Goal: Information Seeking & Learning: Learn about a topic

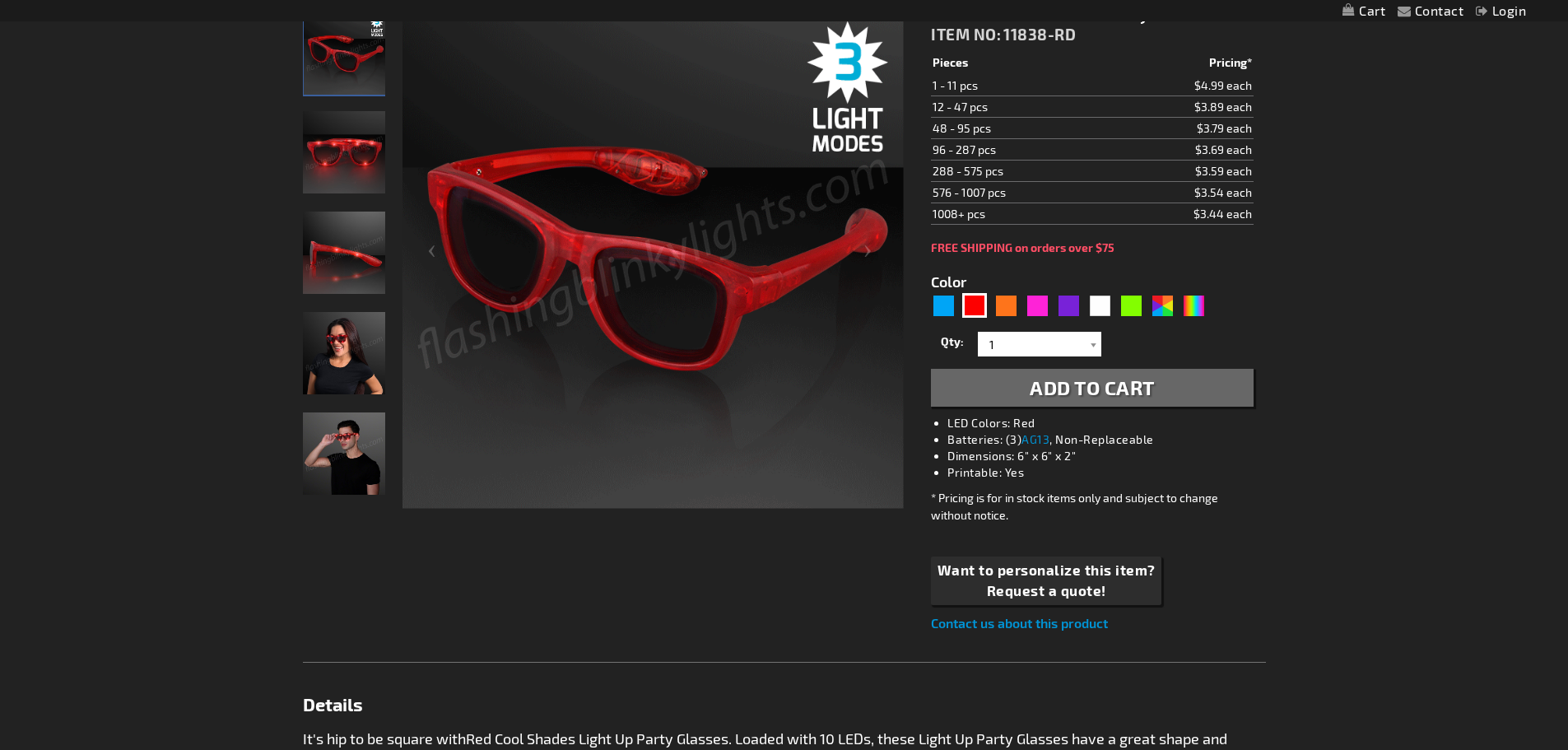
scroll to position [247, 0]
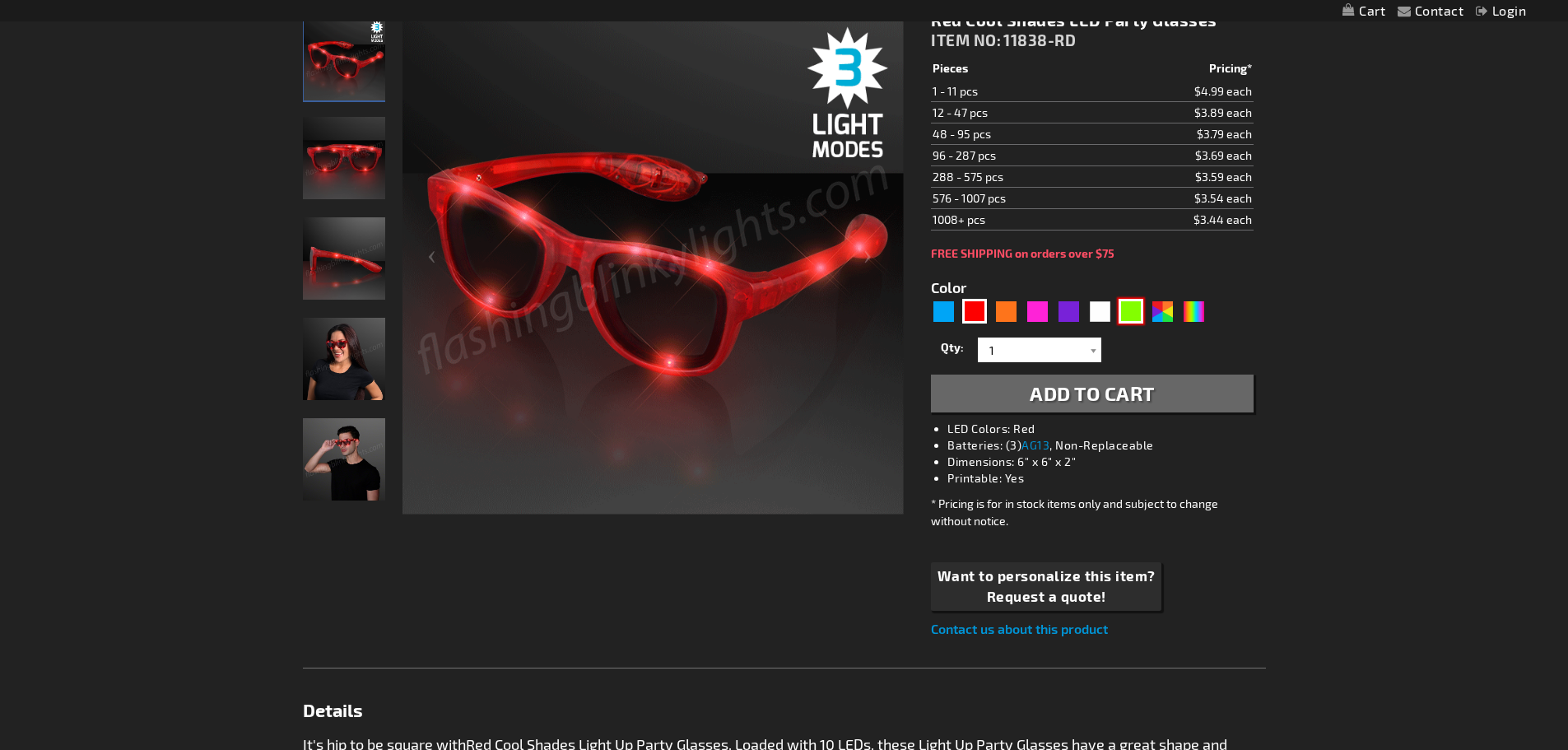
click at [1131, 316] on div "Green" at bounding box center [1131, 311] width 25 height 25
type input "5648"
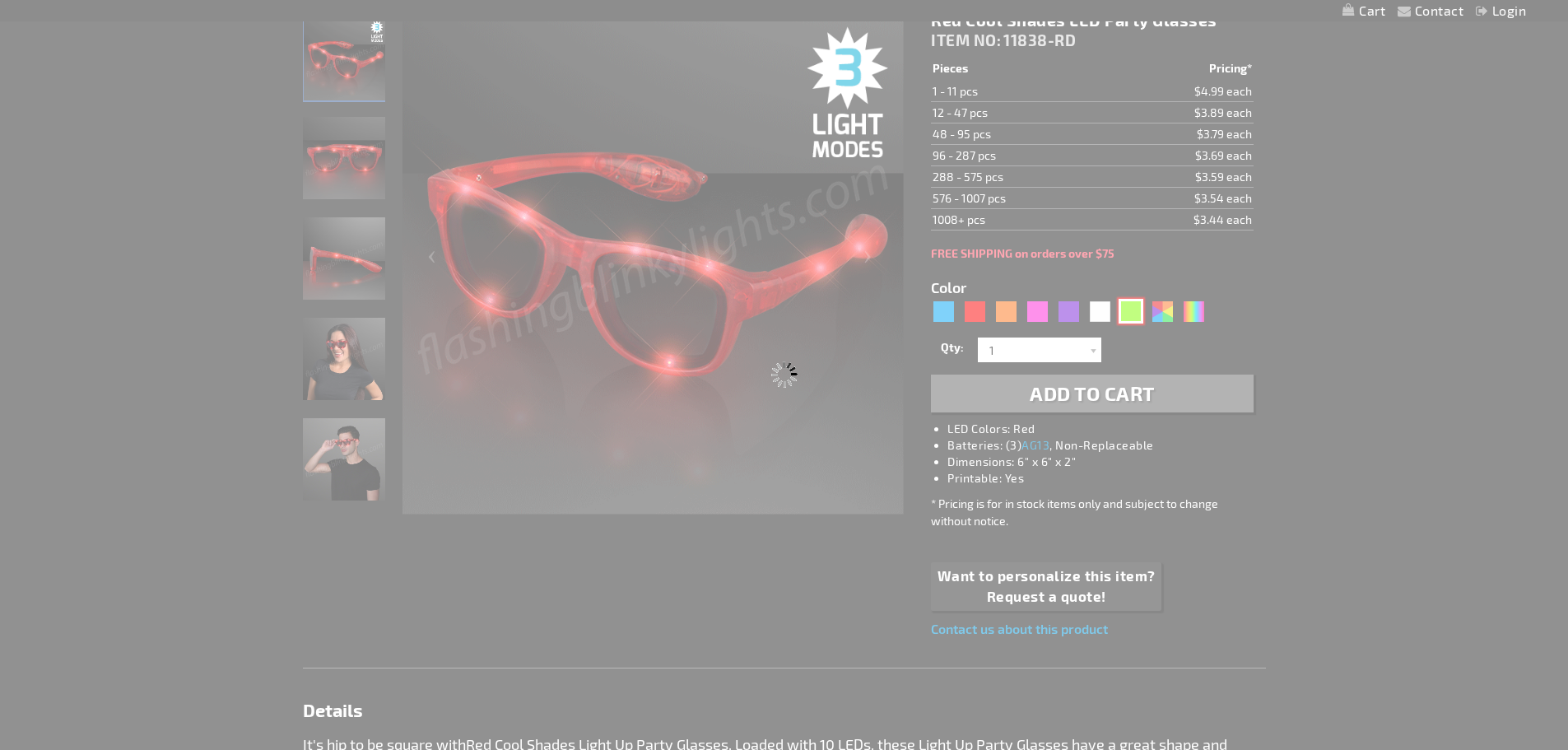
type input "11838-GN"
type input "Customize - Green Light Up LED Sunglasses - ITEM NO: 11838-GN"
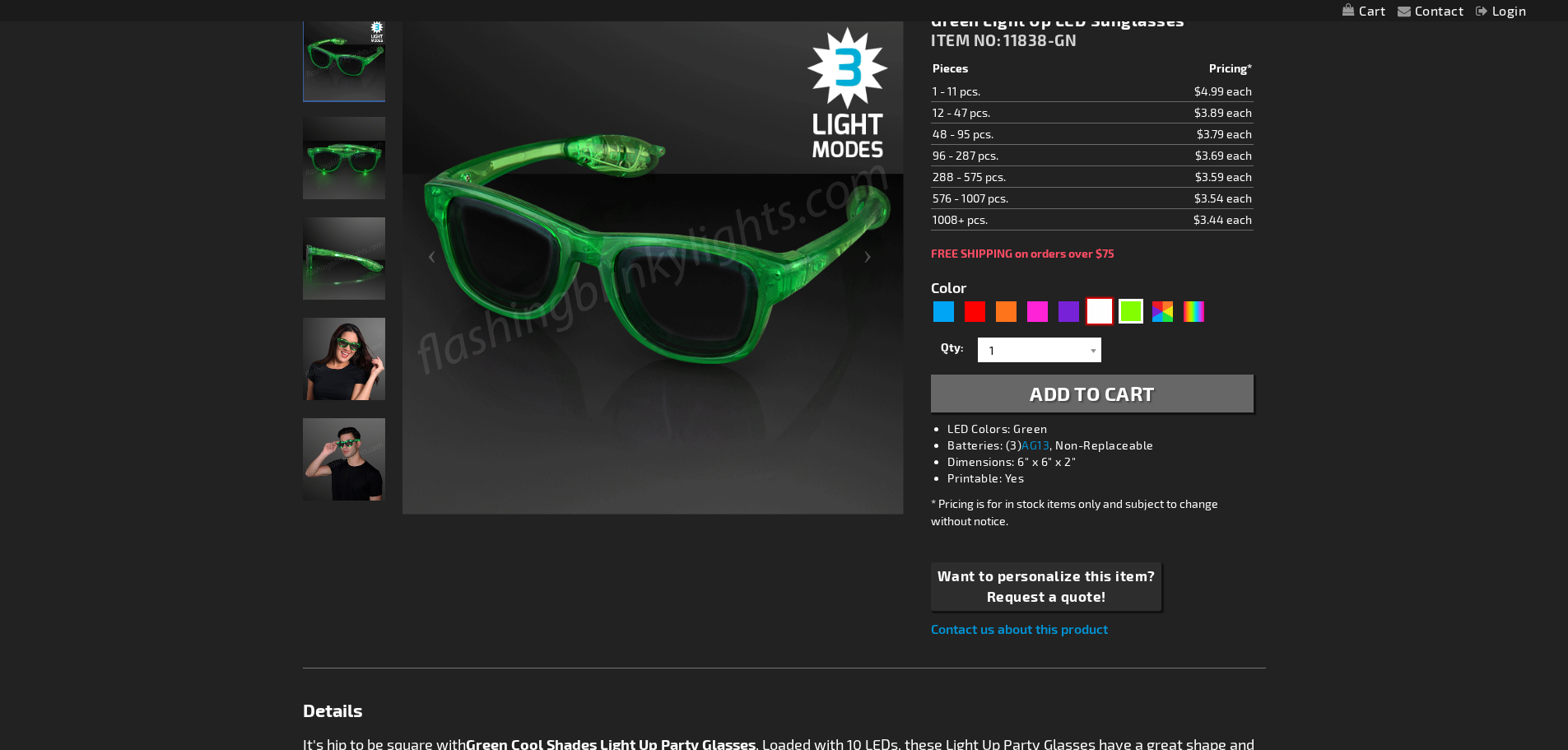
click at [1107, 309] on div "White" at bounding box center [1099, 311] width 25 height 25
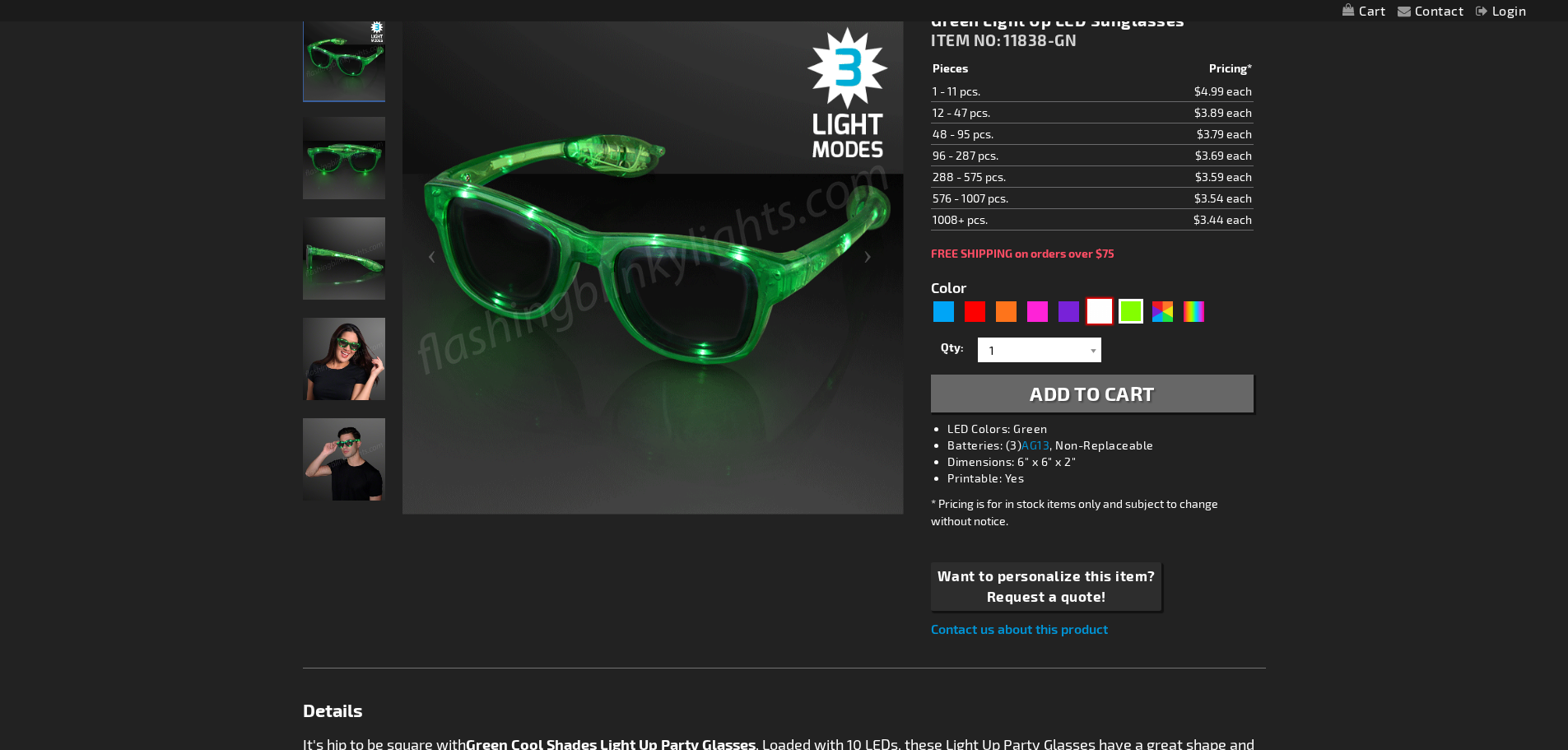
type input "5646"
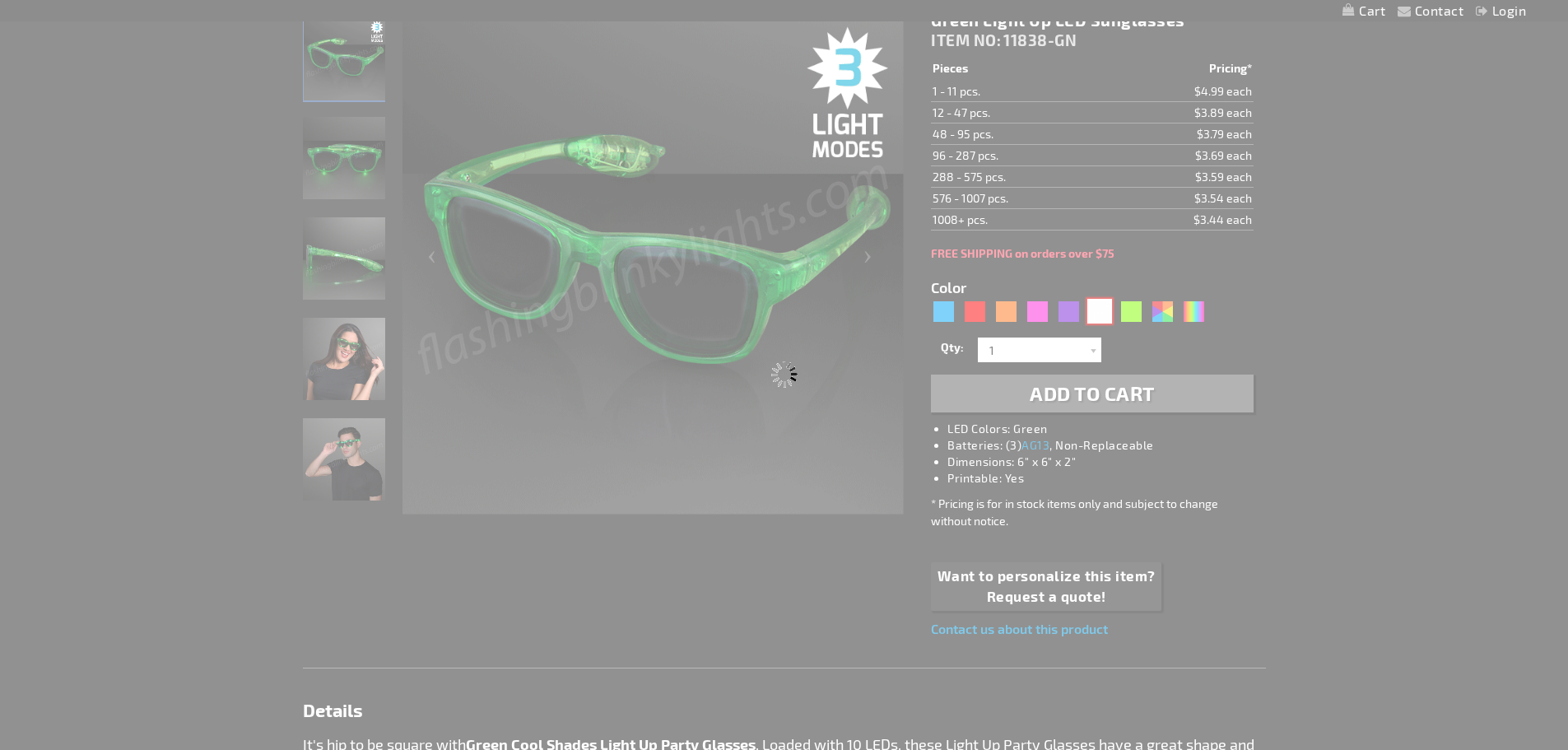
type input "11838-WT"
type input "Customize - White LED Cool Shades Party Glasses - ITEM NO: 11838-WT"
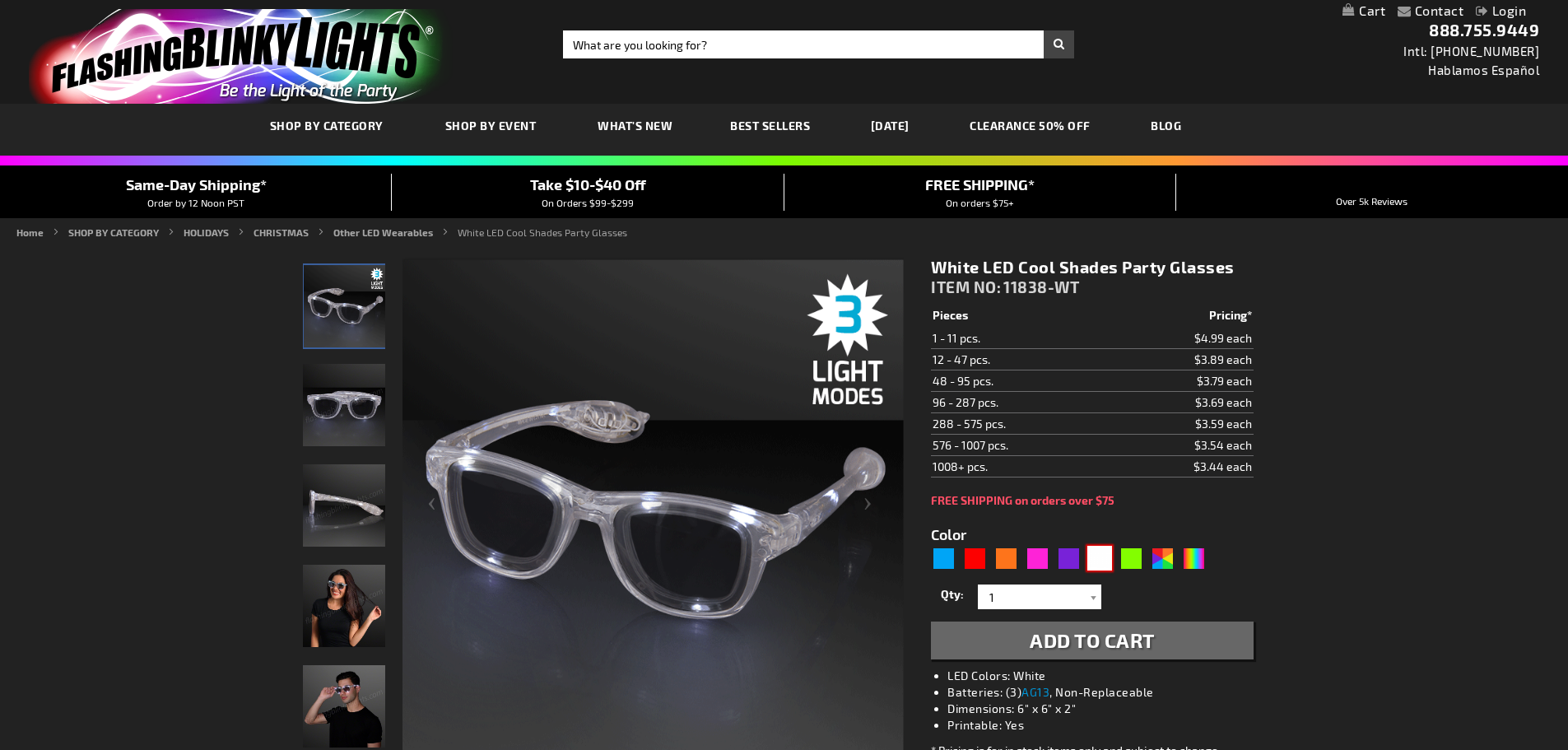
click at [347, 614] on img at bounding box center [343, 605] width 82 height 82
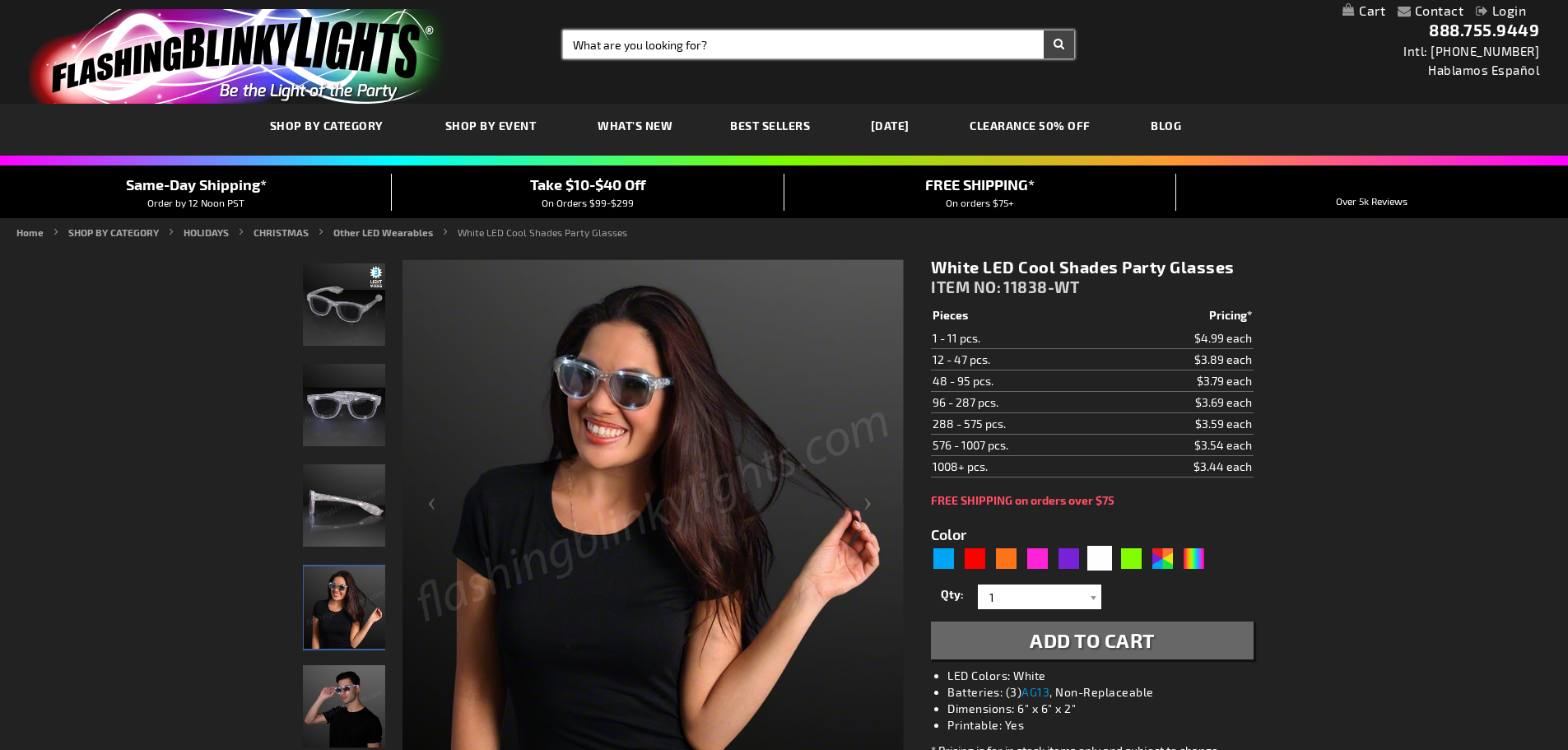
click at [647, 38] on input "Search" at bounding box center [819, 44] width 511 height 28
type input "party glasses"
click at [1044, 30] on button "Search" at bounding box center [1059, 44] width 30 height 28
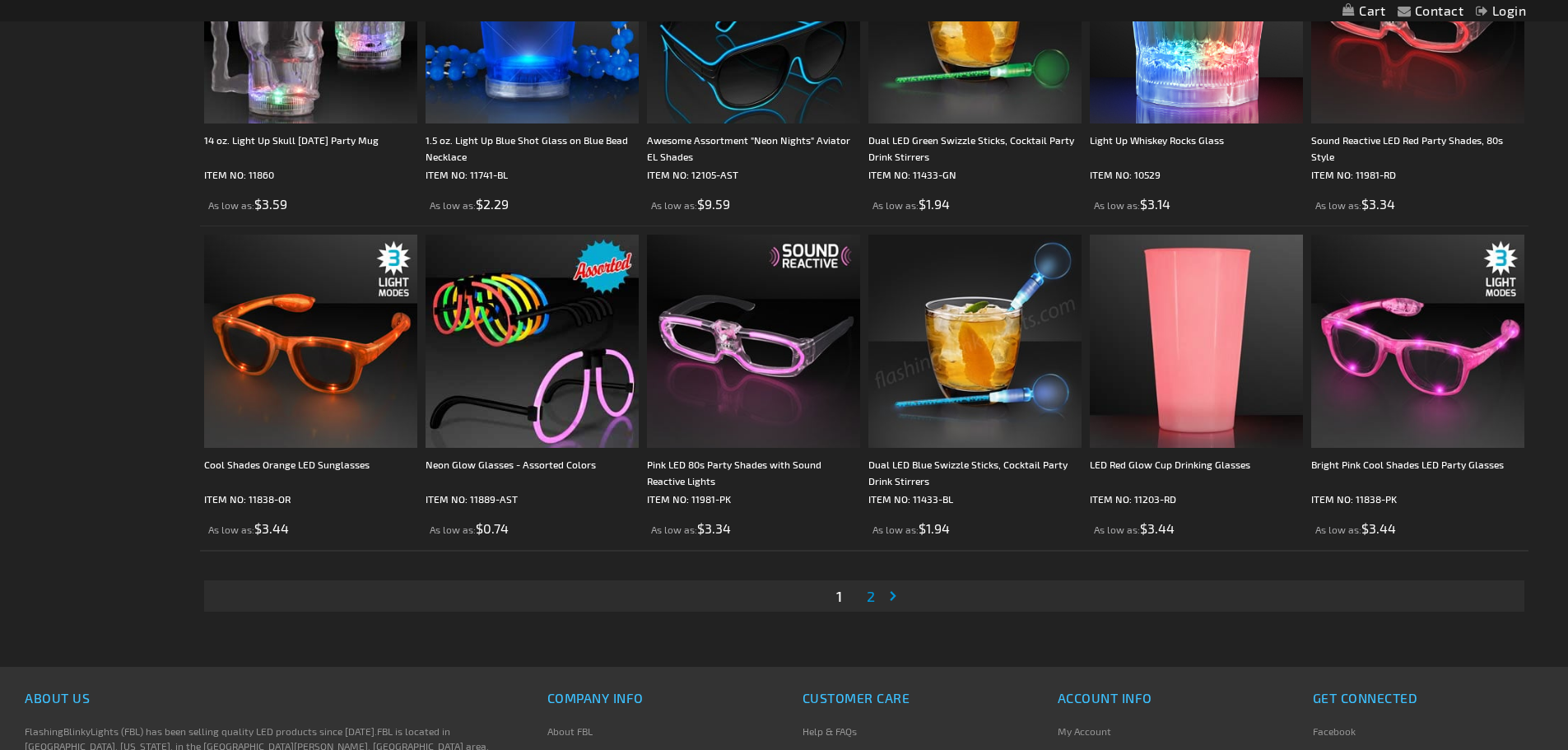
scroll to position [3343, 0]
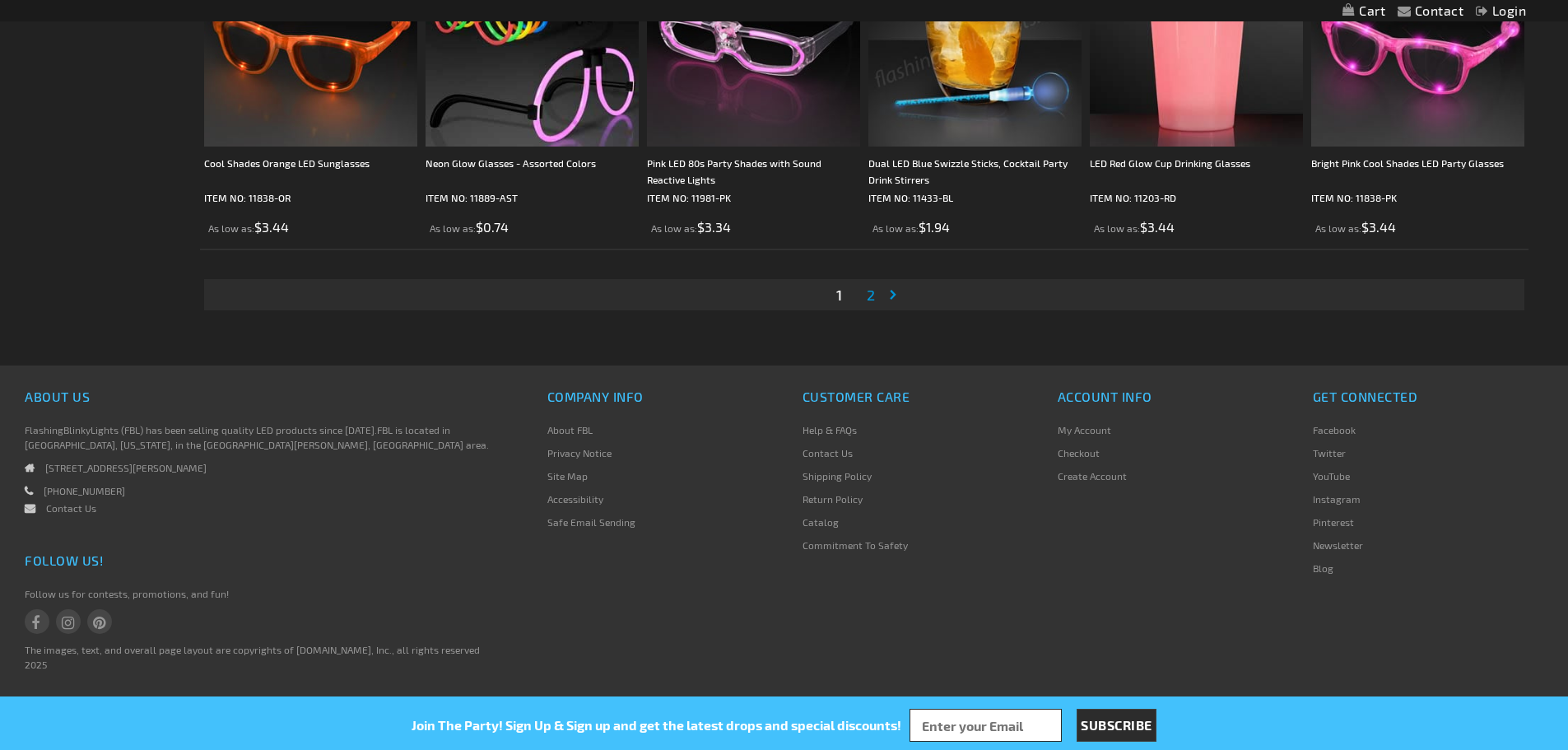
click at [889, 297] on link "Page Next" at bounding box center [897, 294] width 17 height 25
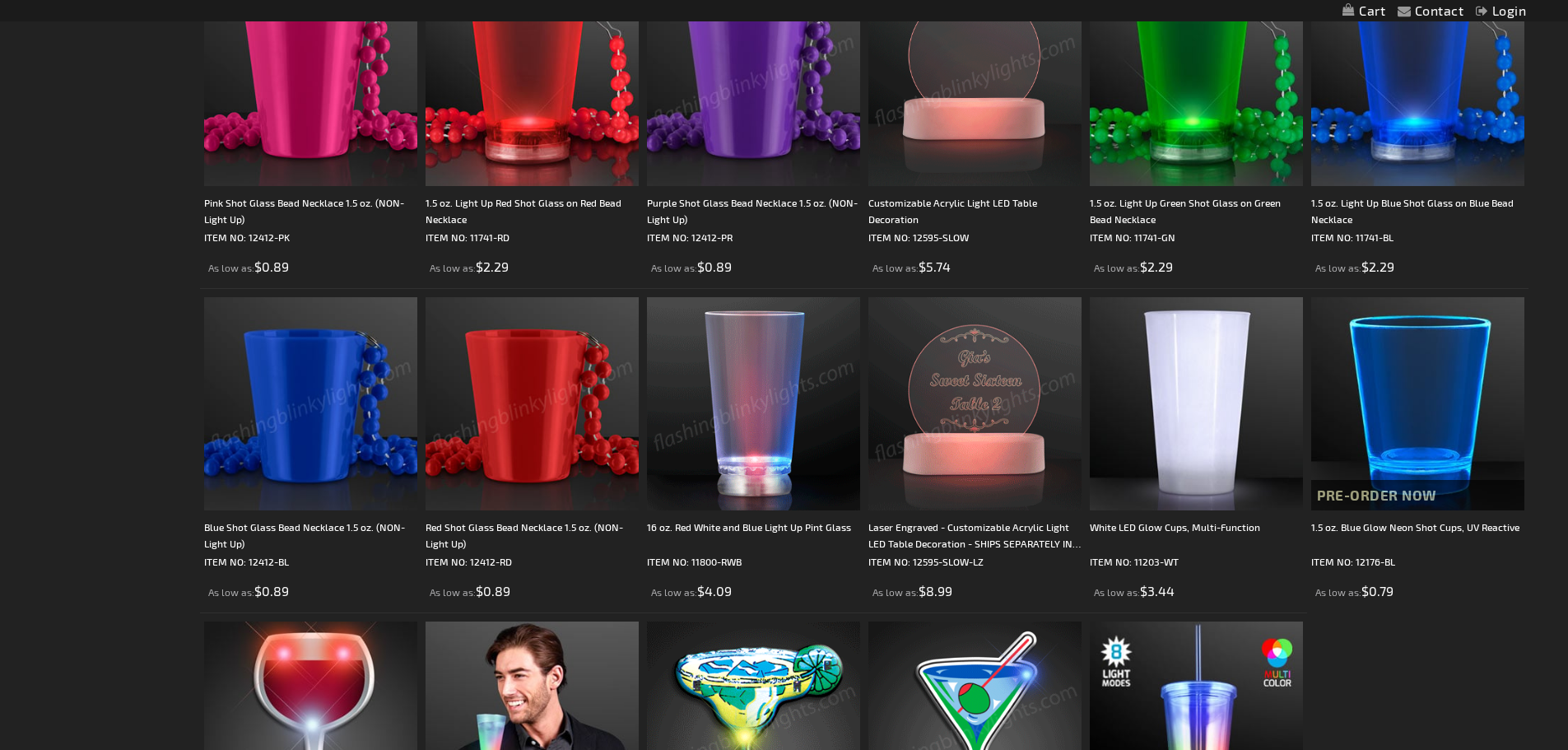
scroll to position [247, 0]
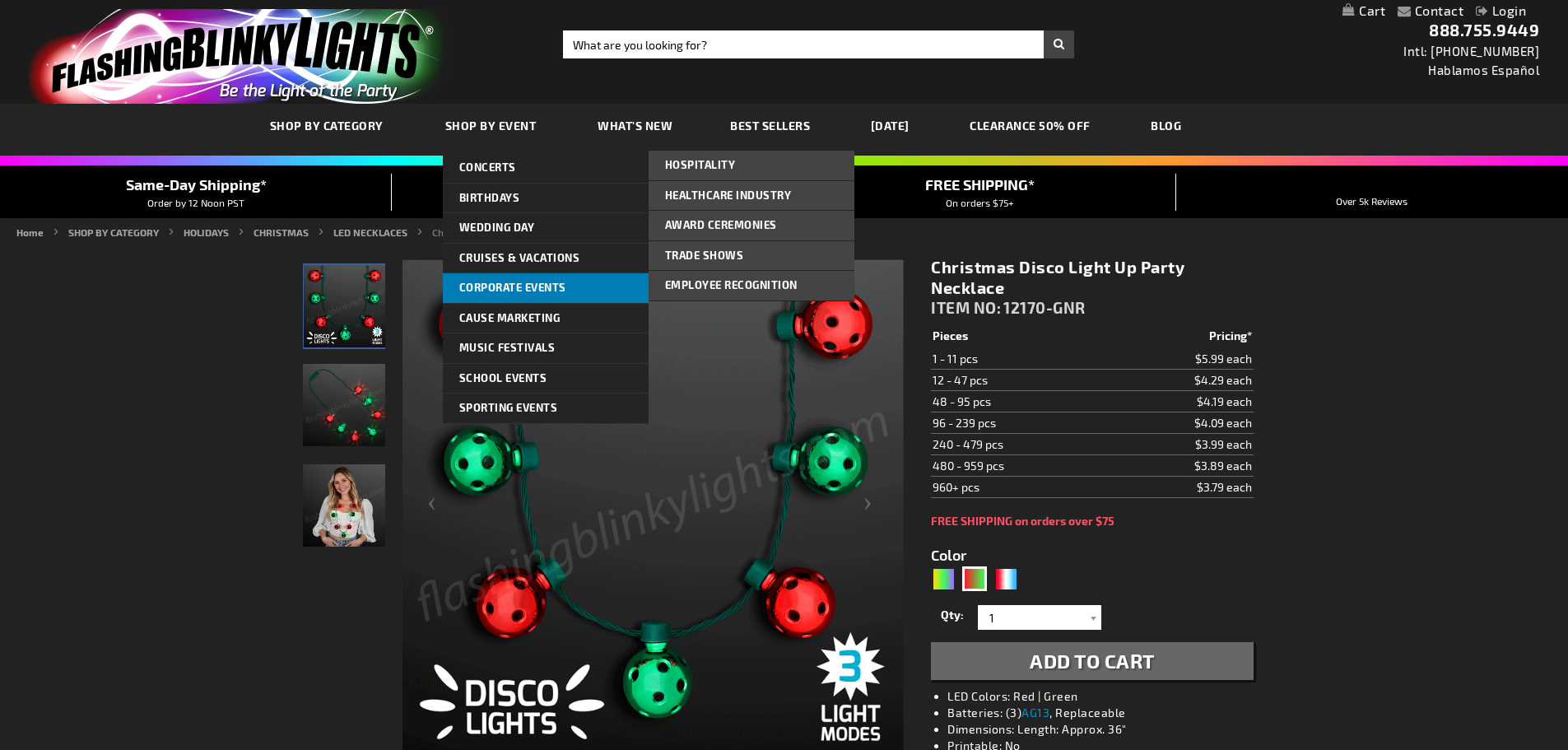
click at [550, 287] on span "Corporate Events" at bounding box center [513, 287] width 107 height 13
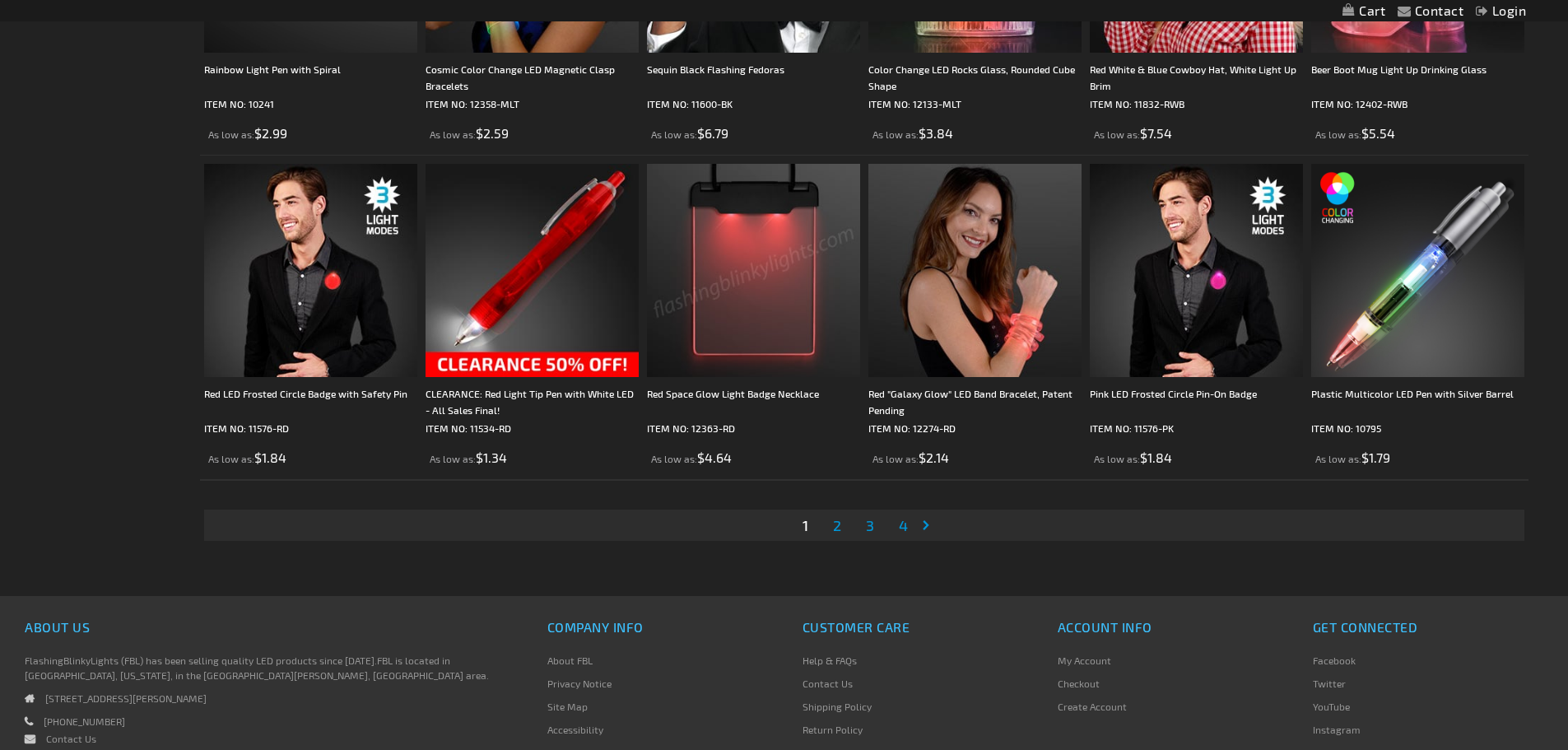
scroll to position [3457, 0]
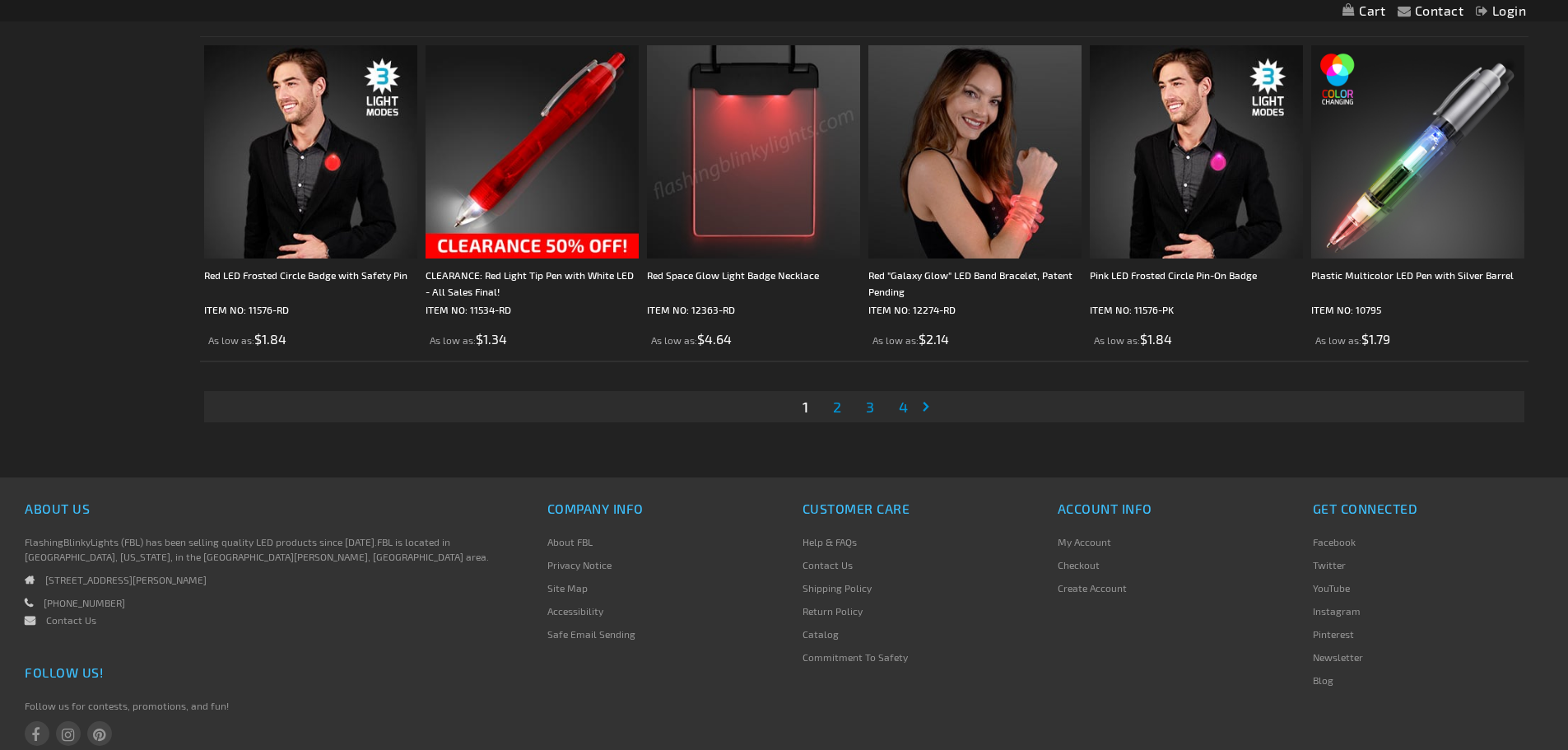
click at [835, 407] on span "2" at bounding box center [837, 407] width 8 height 18
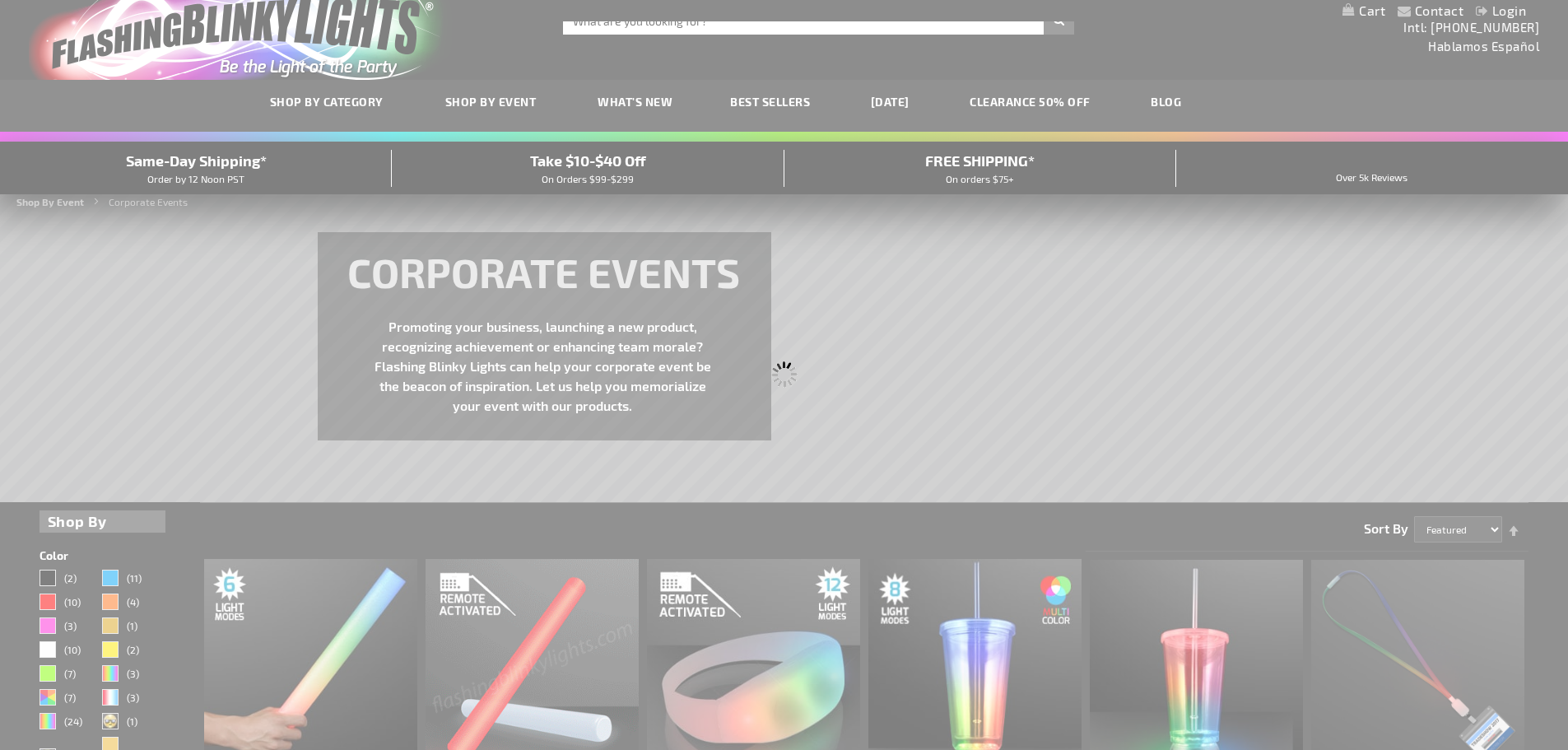
scroll to position [1, 0]
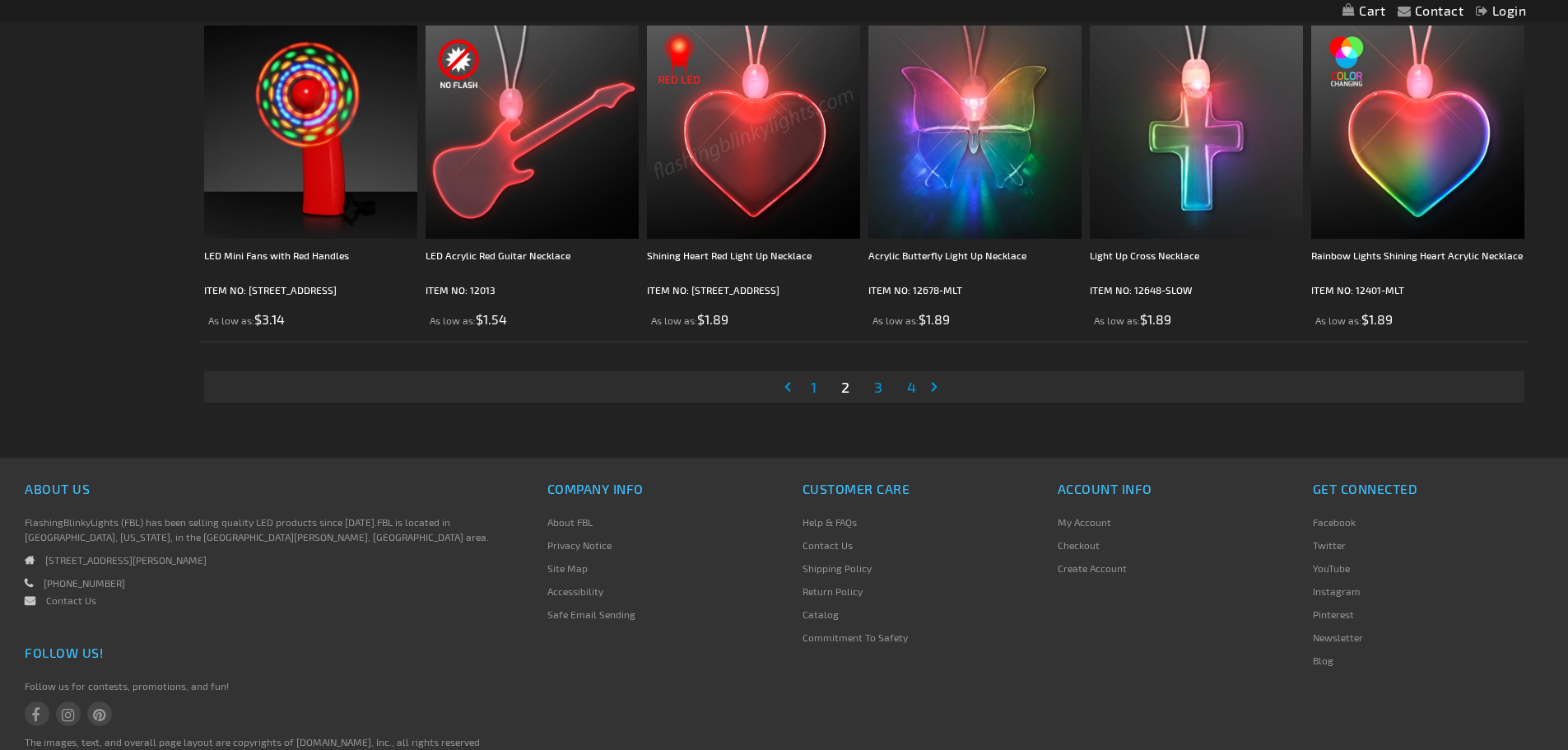
scroll to position [3568, 0]
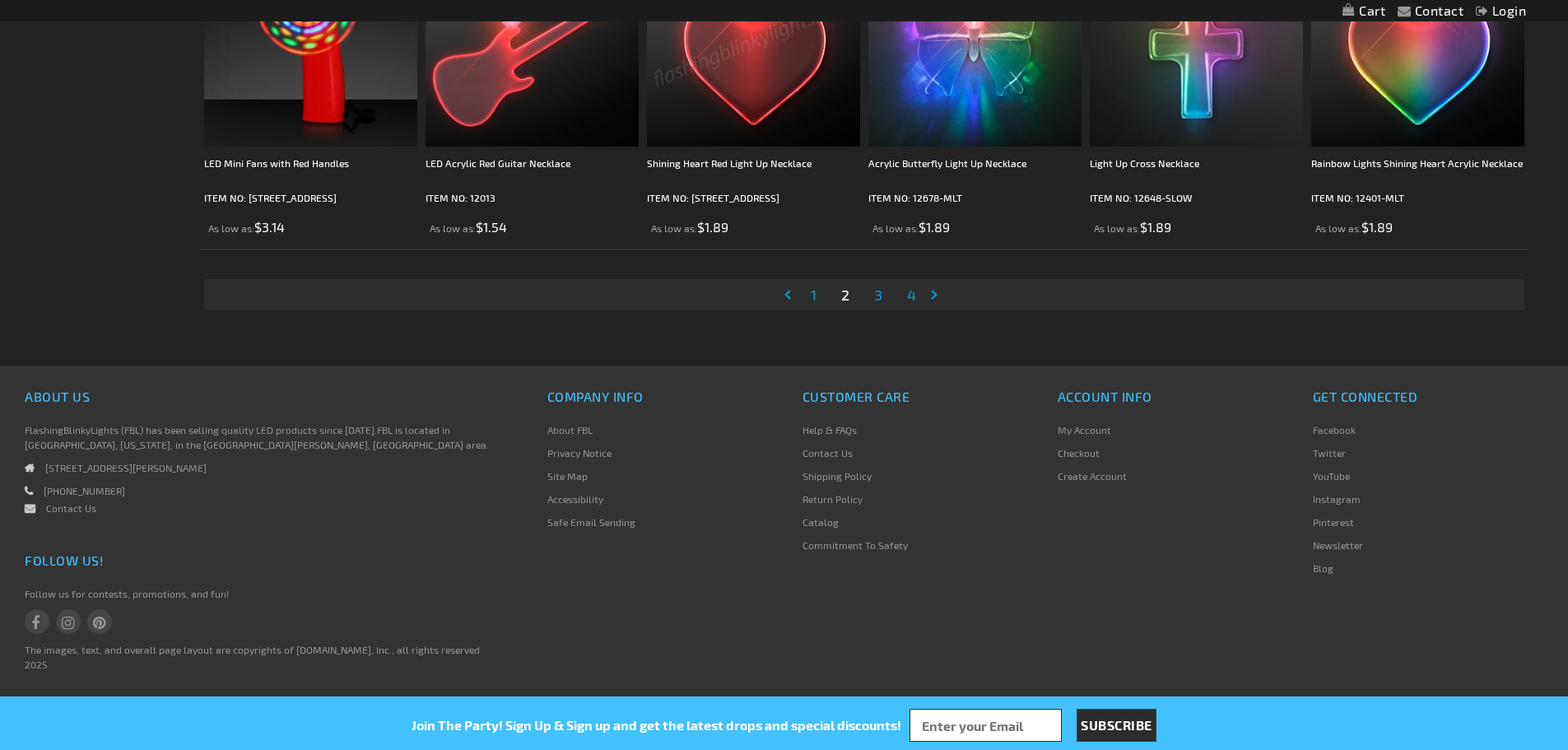
click at [868, 295] on li "Page 3" at bounding box center [879, 294] width 31 height 31
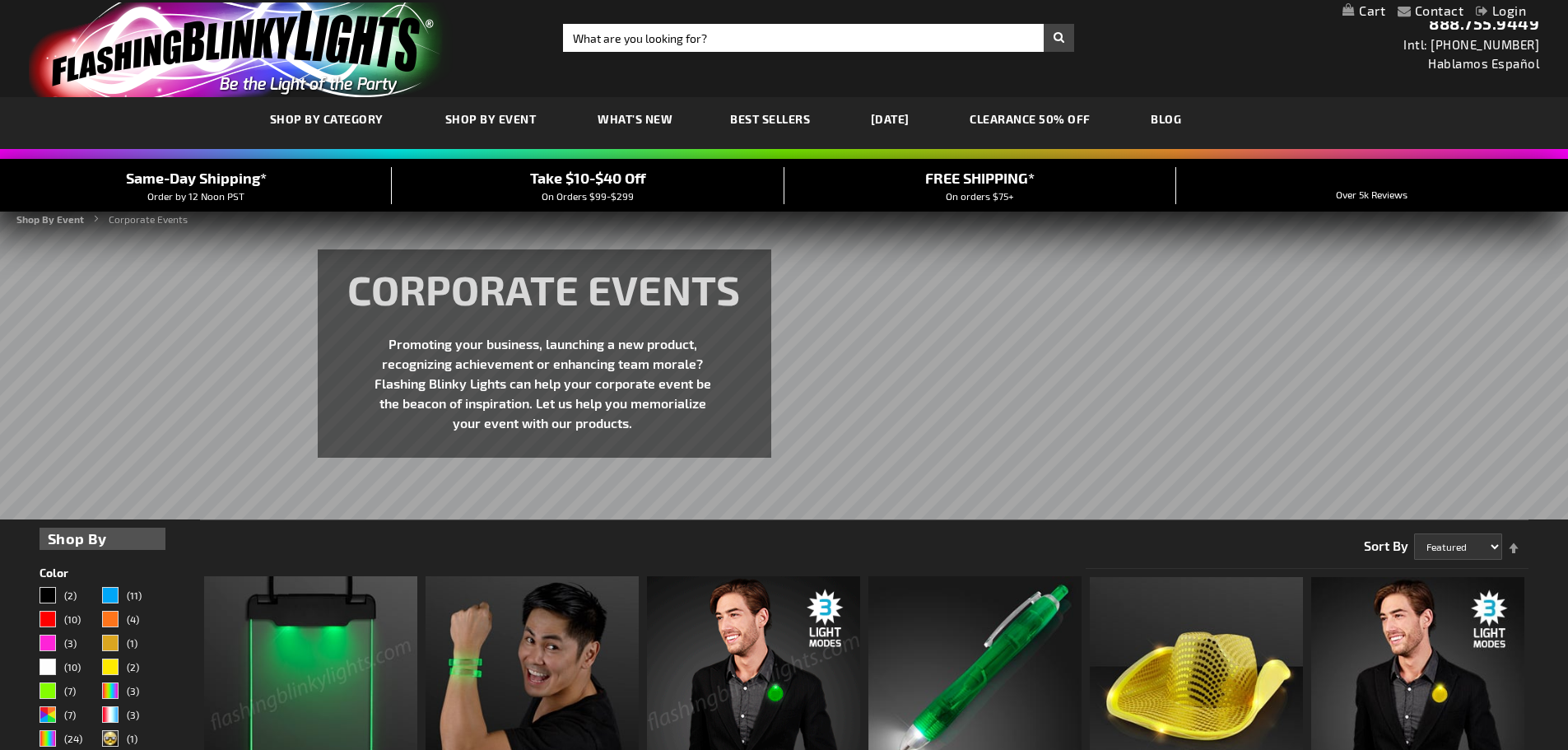
scroll to position [0, 0]
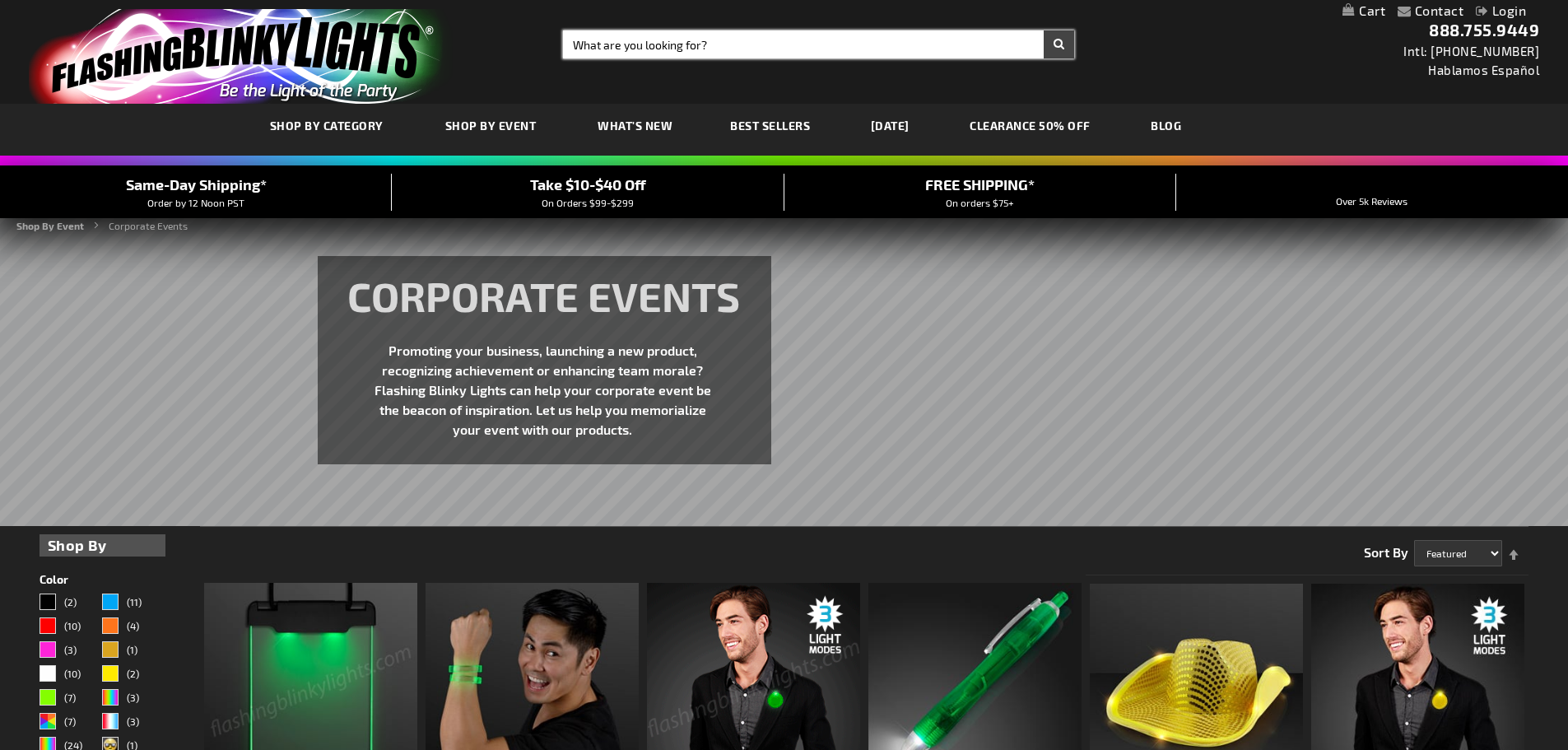
click at [705, 47] on input "Search" at bounding box center [819, 44] width 511 height 28
type input "christmas"
click at [1044, 30] on button "Search" at bounding box center [1059, 44] width 30 height 28
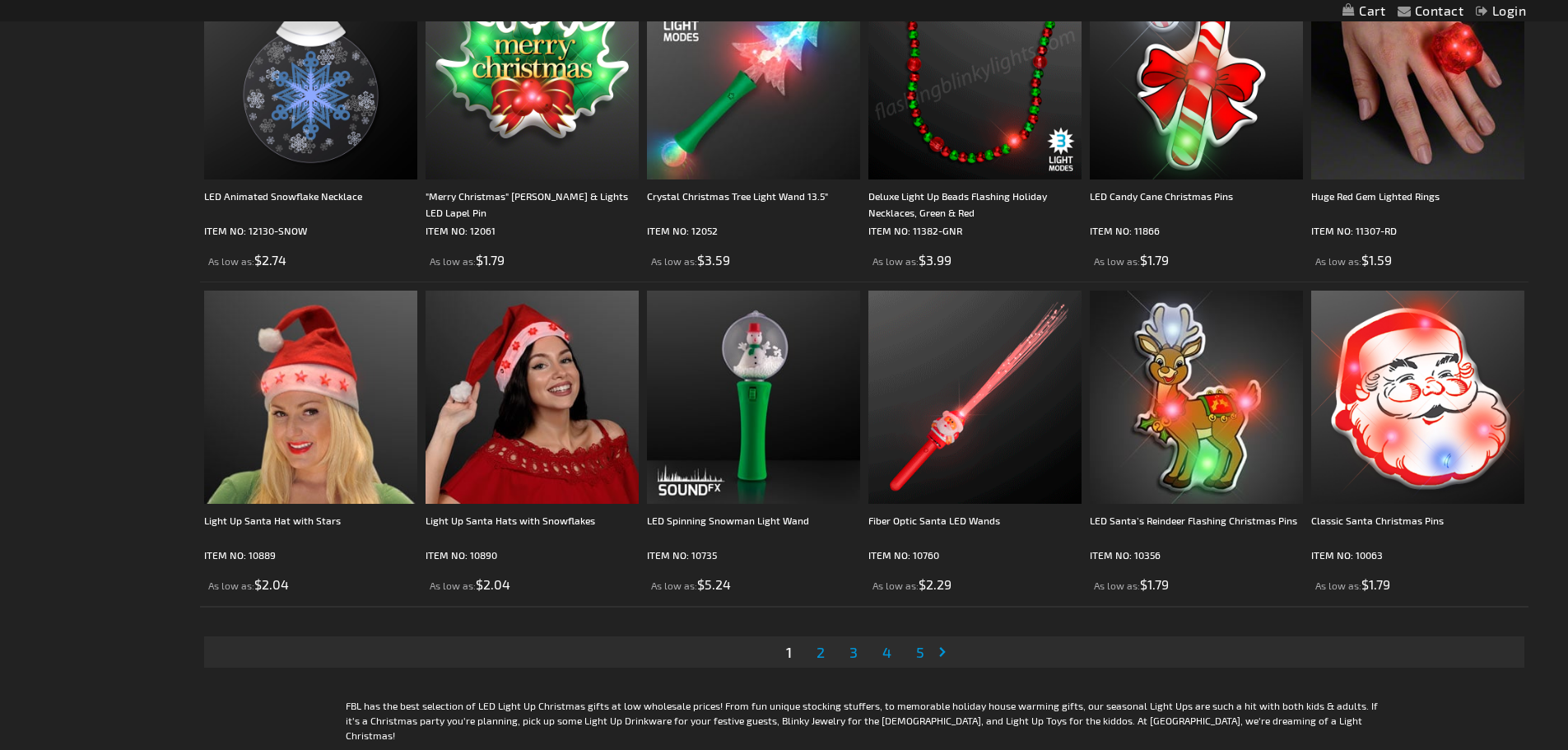
scroll to position [3292, 0]
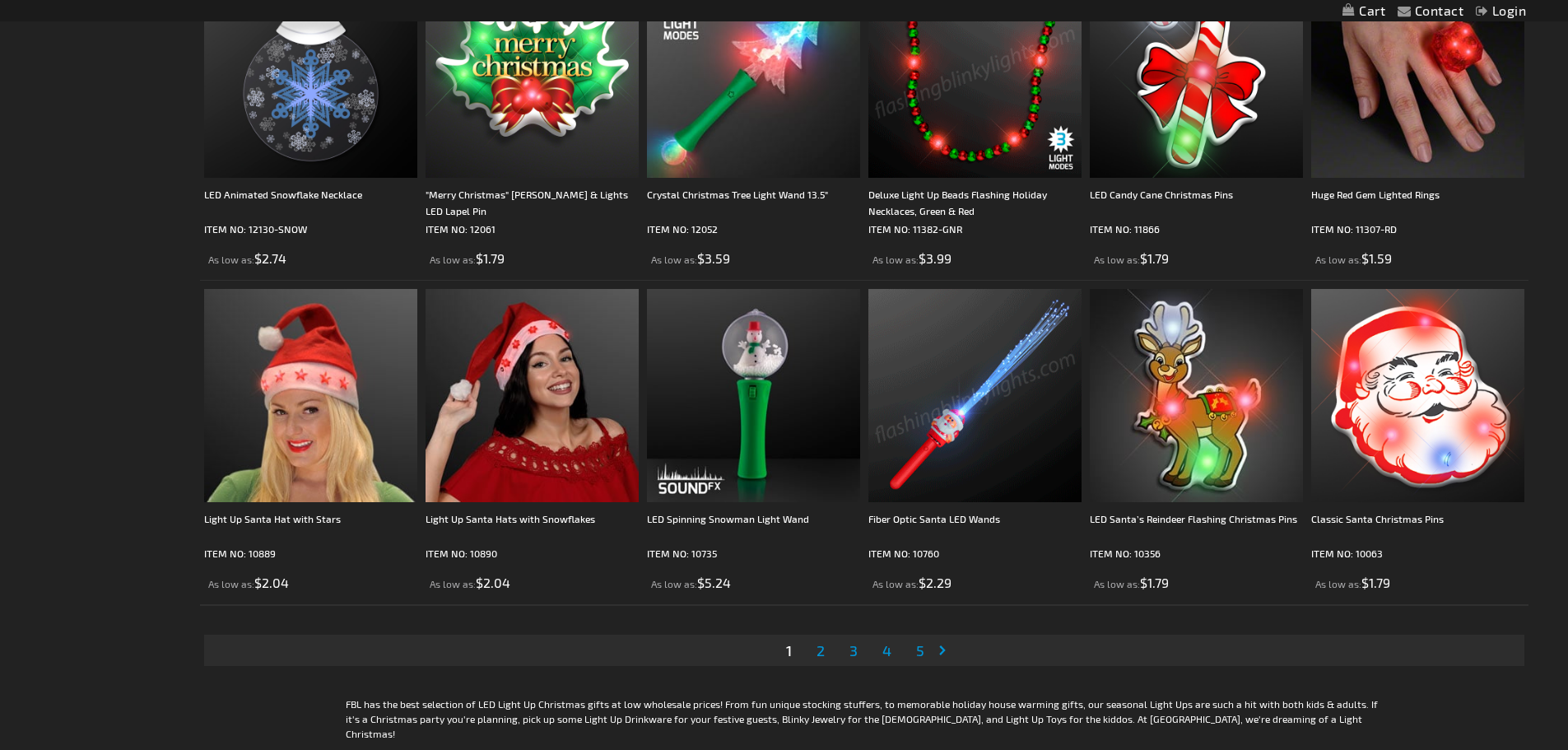
click at [820, 652] on span "2" at bounding box center [820, 650] width 8 height 18
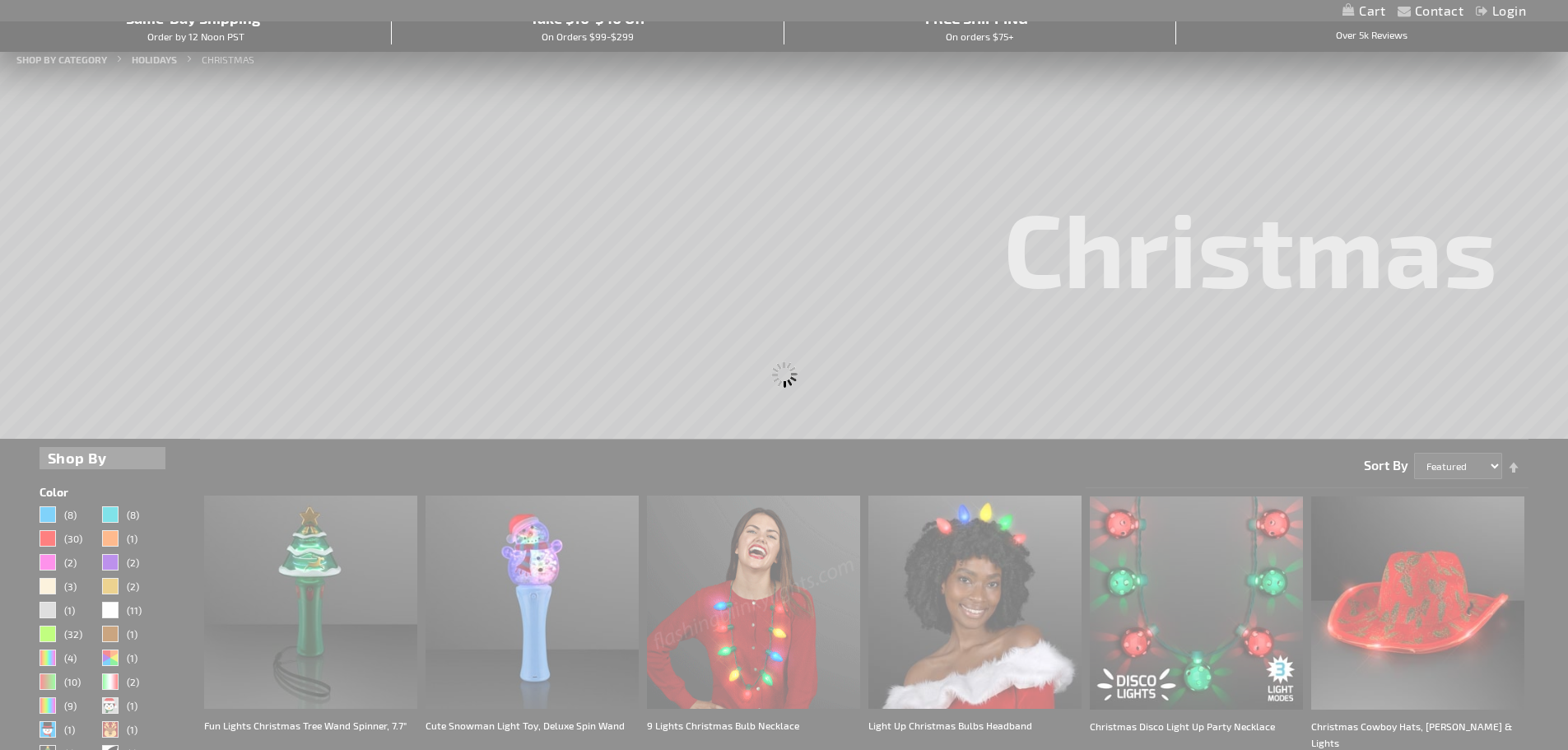
scroll to position [89, 0]
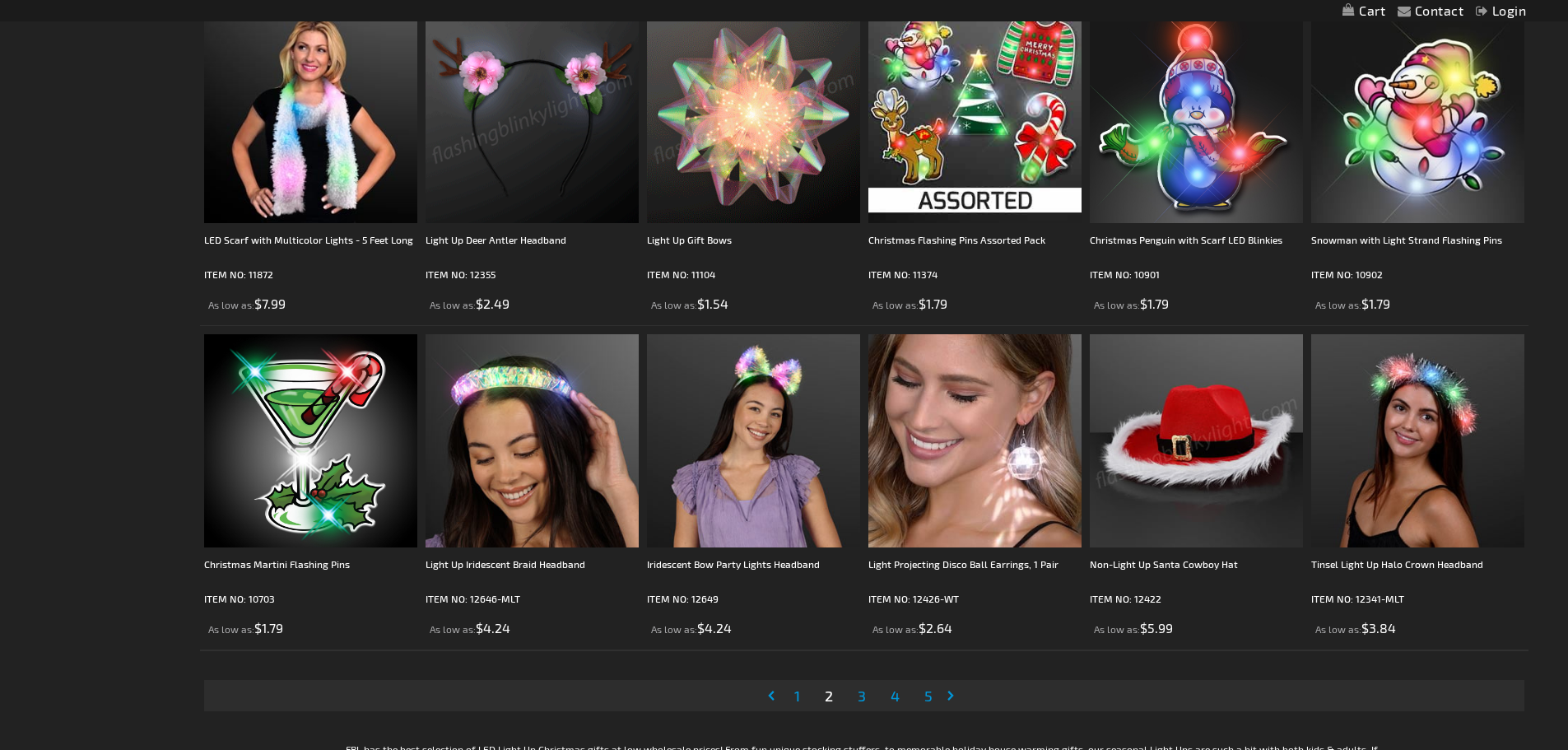
scroll to position [3292, 0]
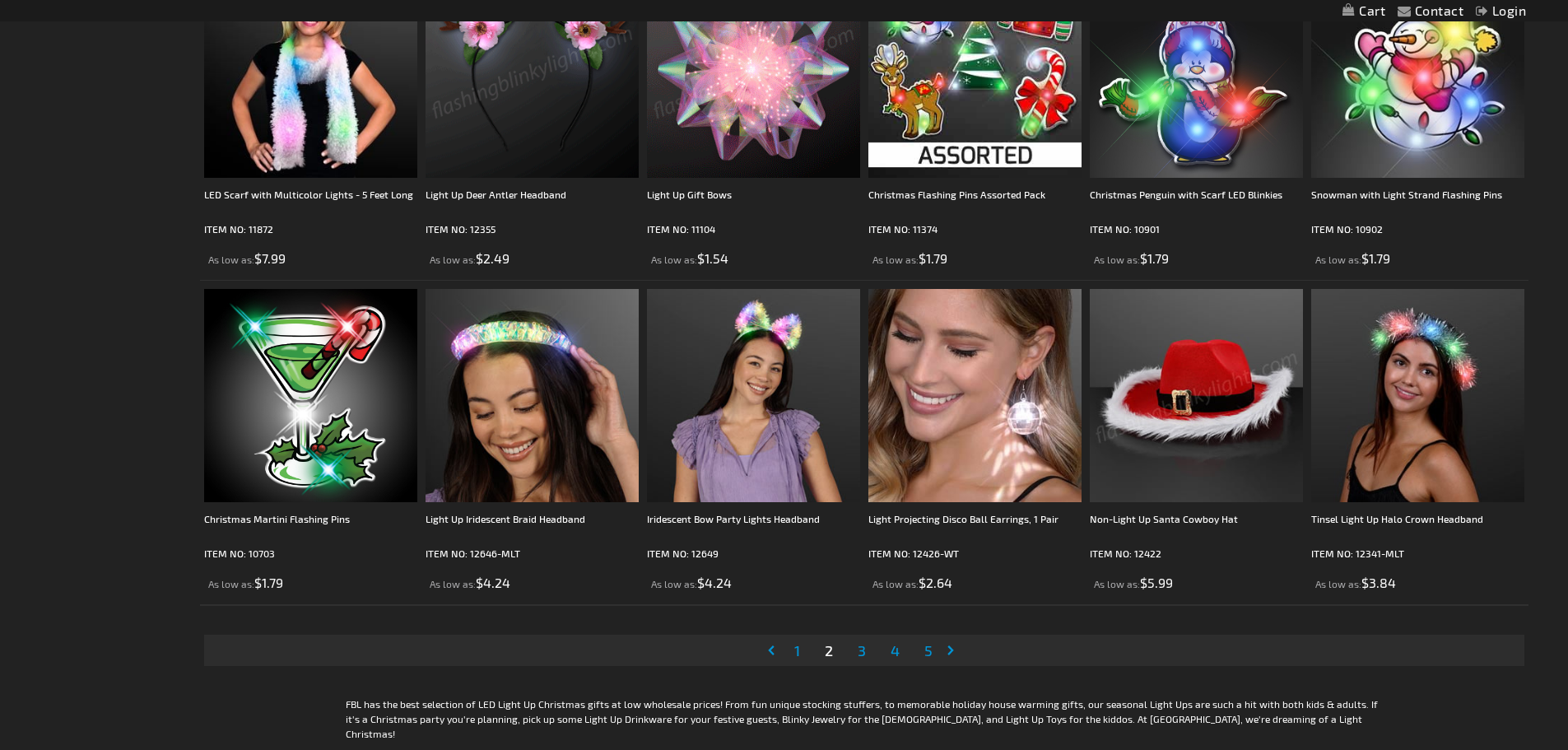
click at [865, 644] on span "3" at bounding box center [862, 650] width 8 height 18
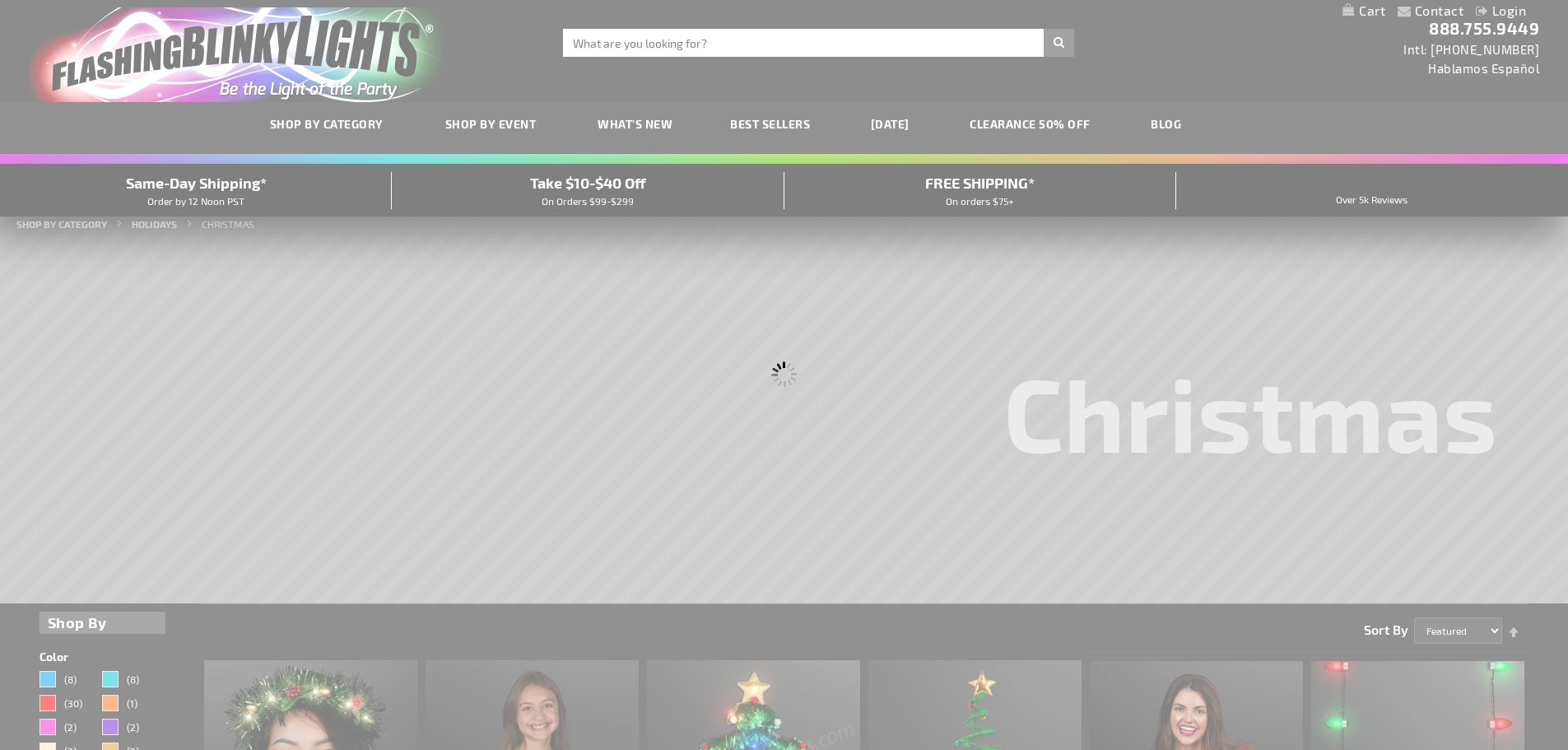
scroll to position [0, 0]
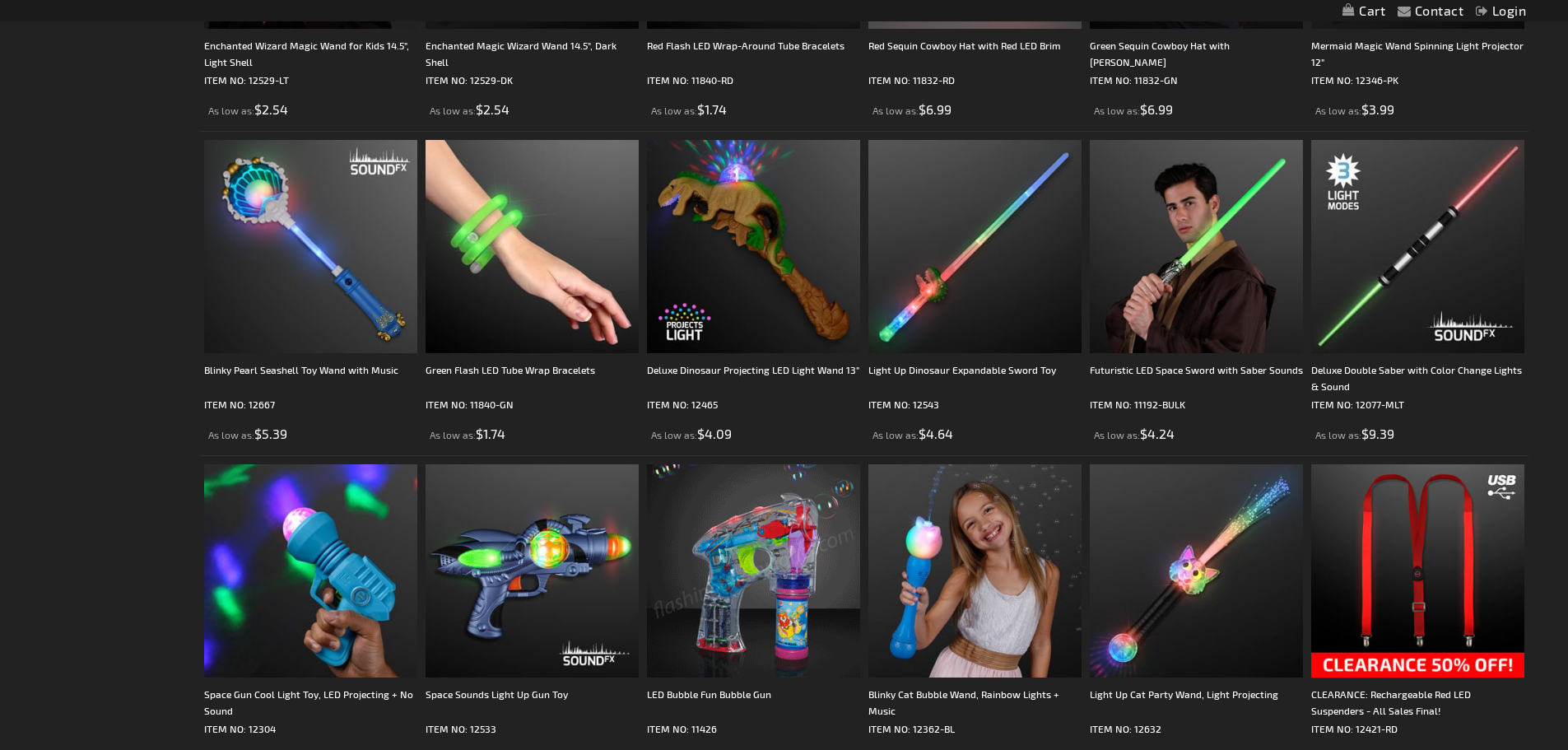
scroll to position [3292, 0]
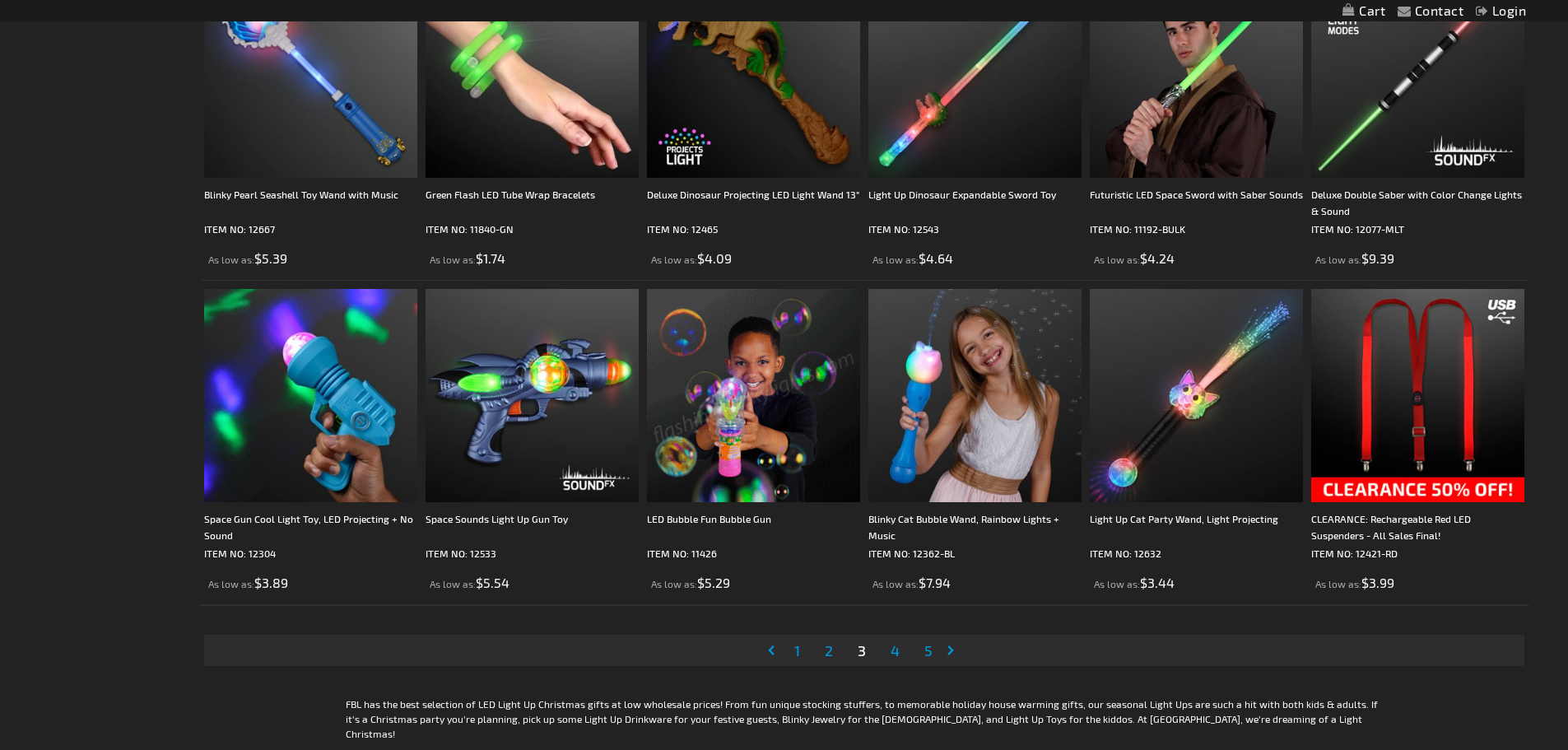
click at [896, 649] on span "4" at bounding box center [895, 650] width 9 height 18
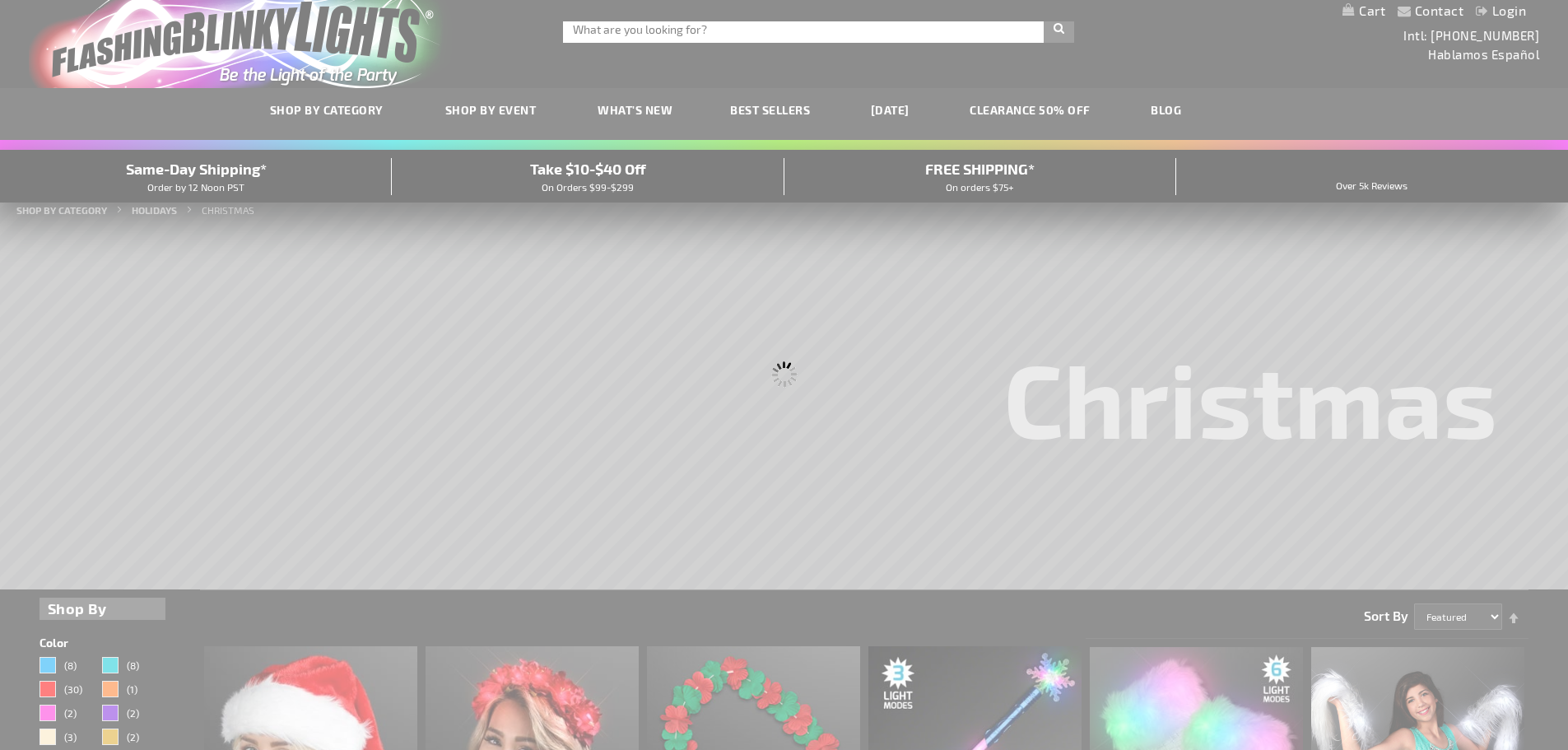
scroll to position [0, 0]
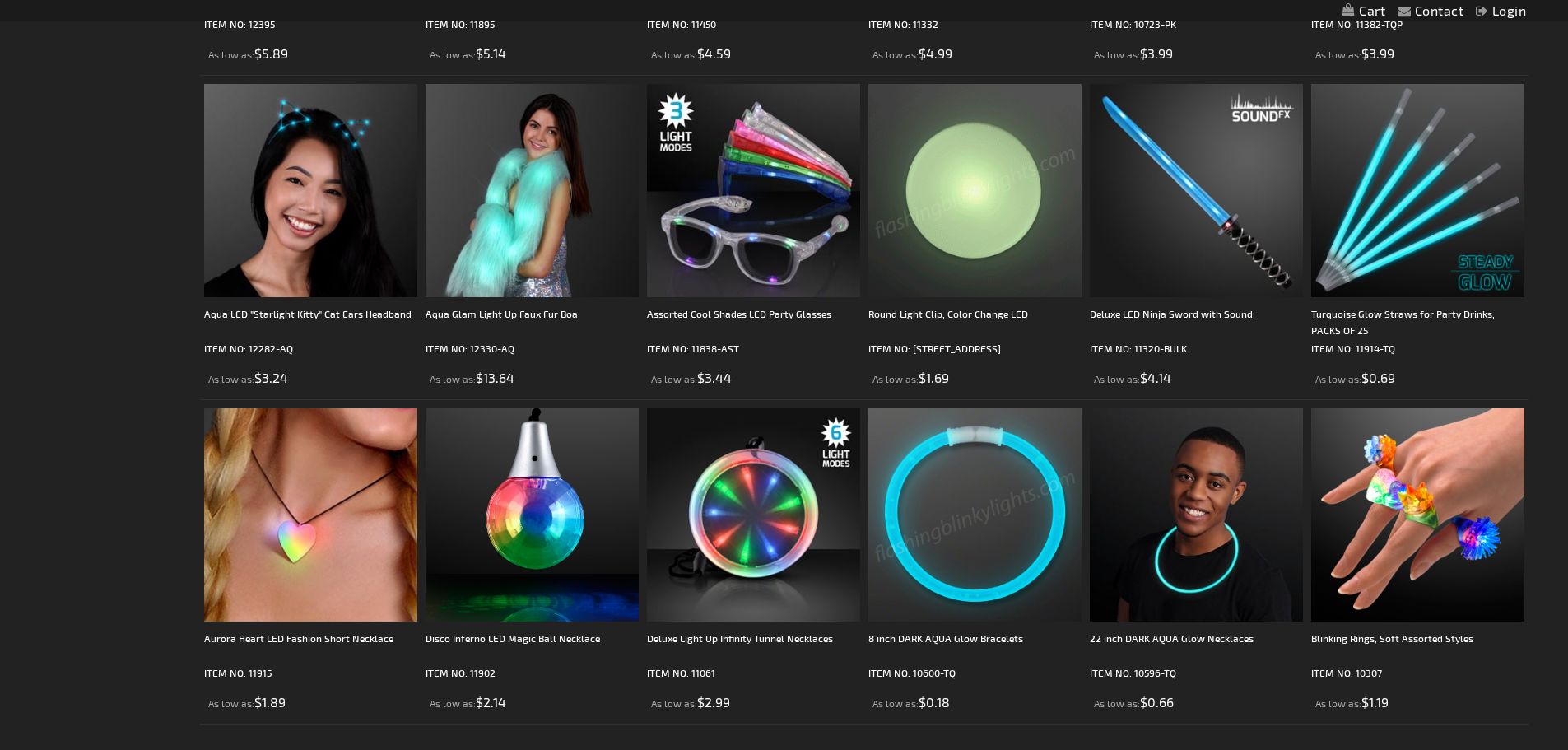
scroll to position [3209, 0]
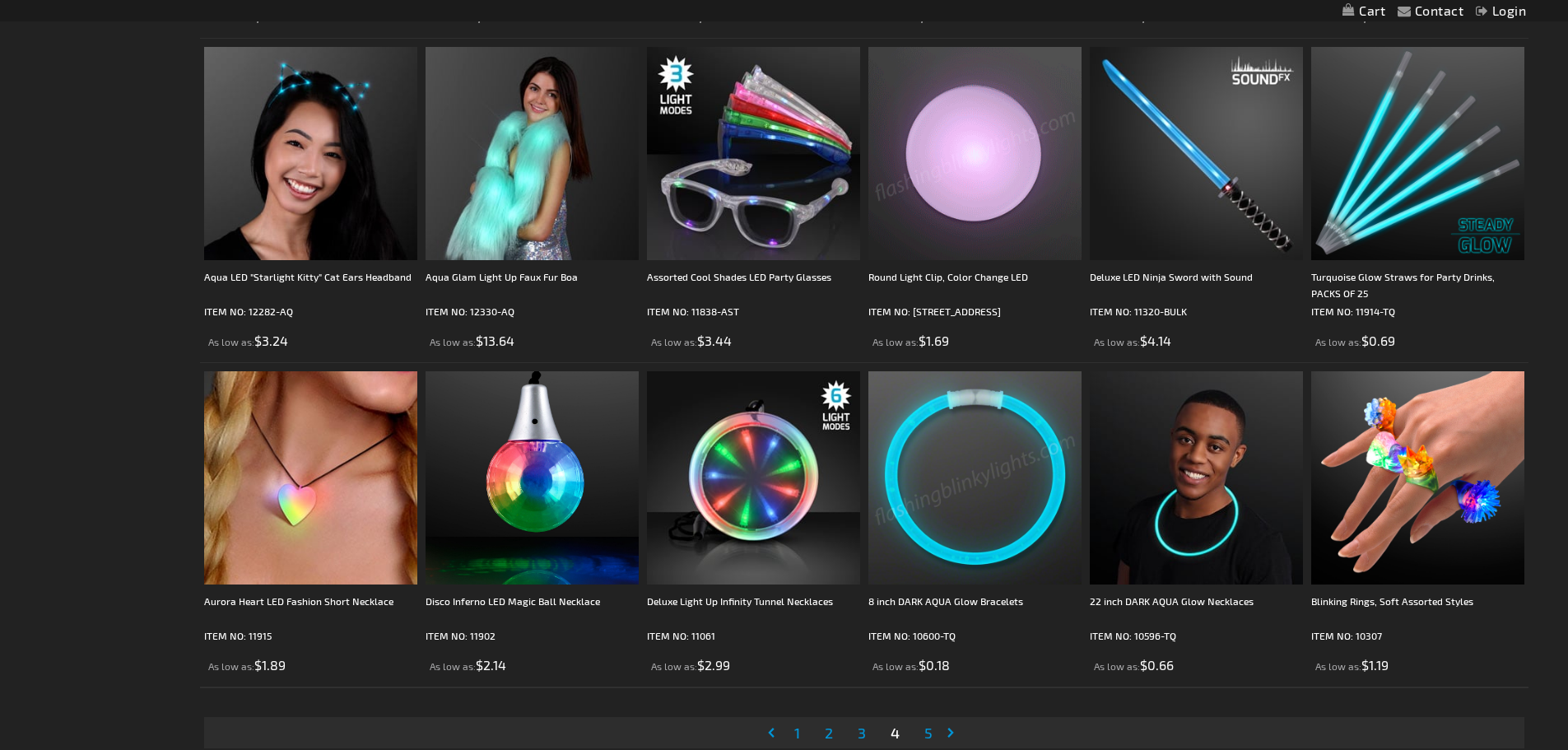
click at [930, 726] on span "5" at bounding box center [928, 732] width 8 height 18
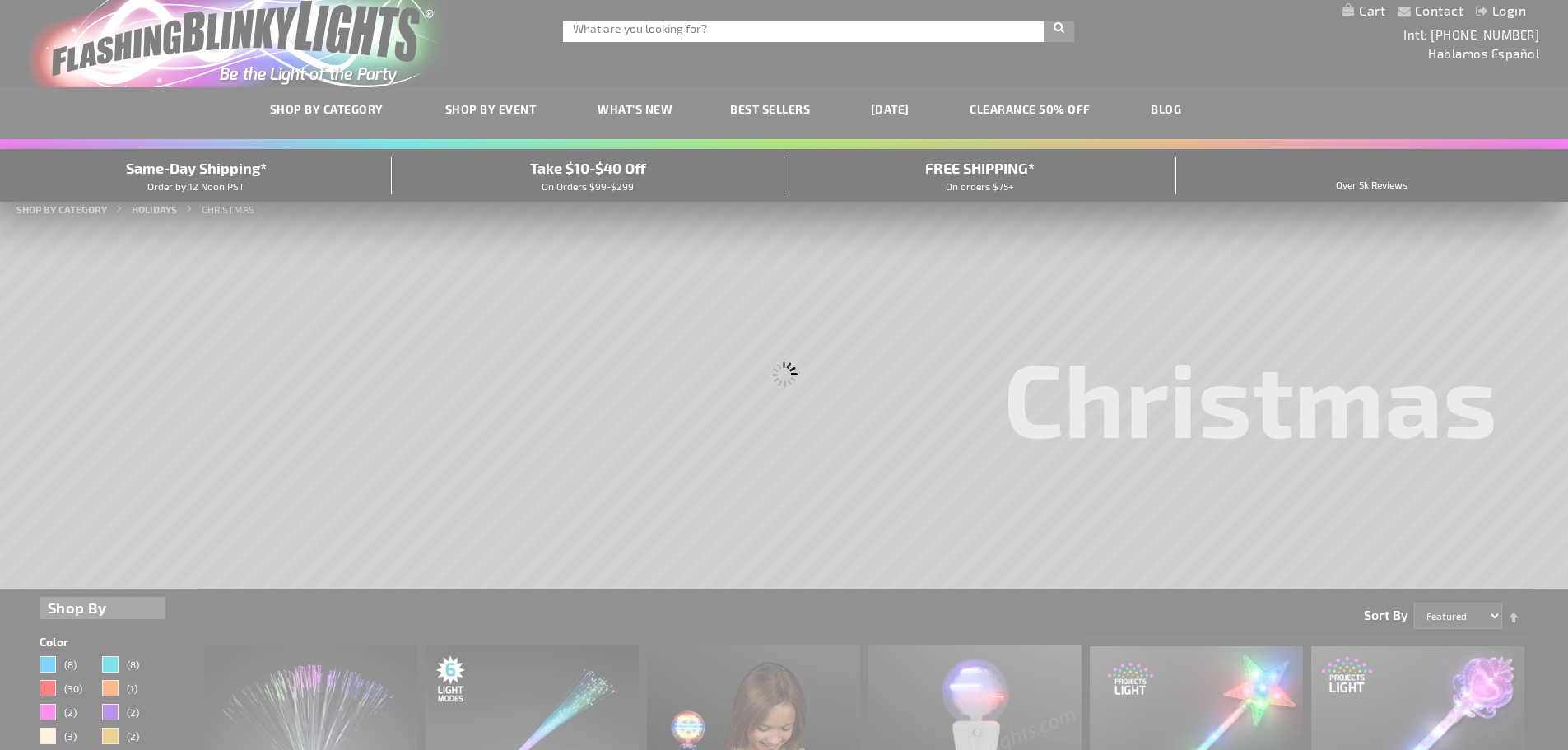
scroll to position [0, 0]
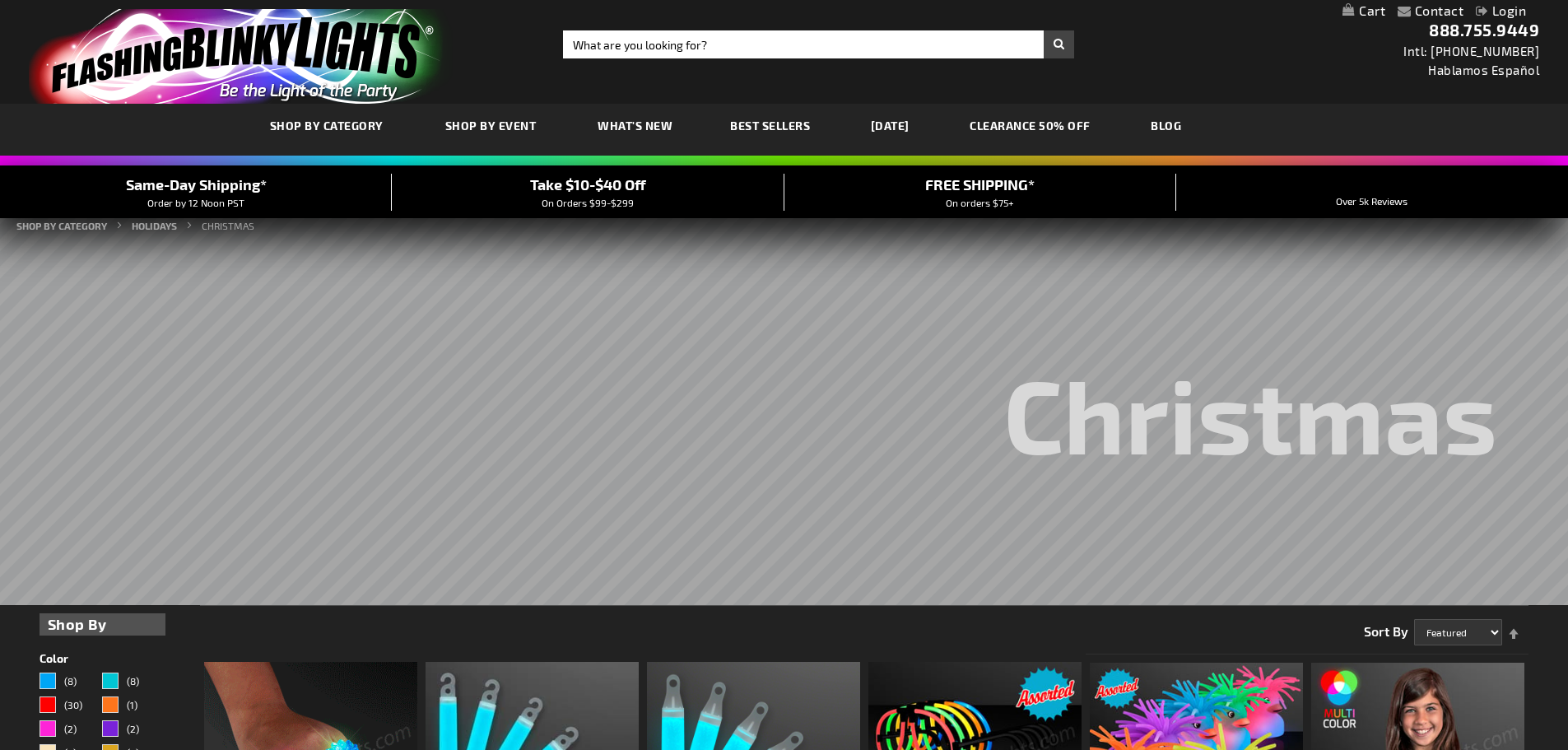
click at [660, 119] on span "What's New" at bounding box center [635, 125] width 75 height 14
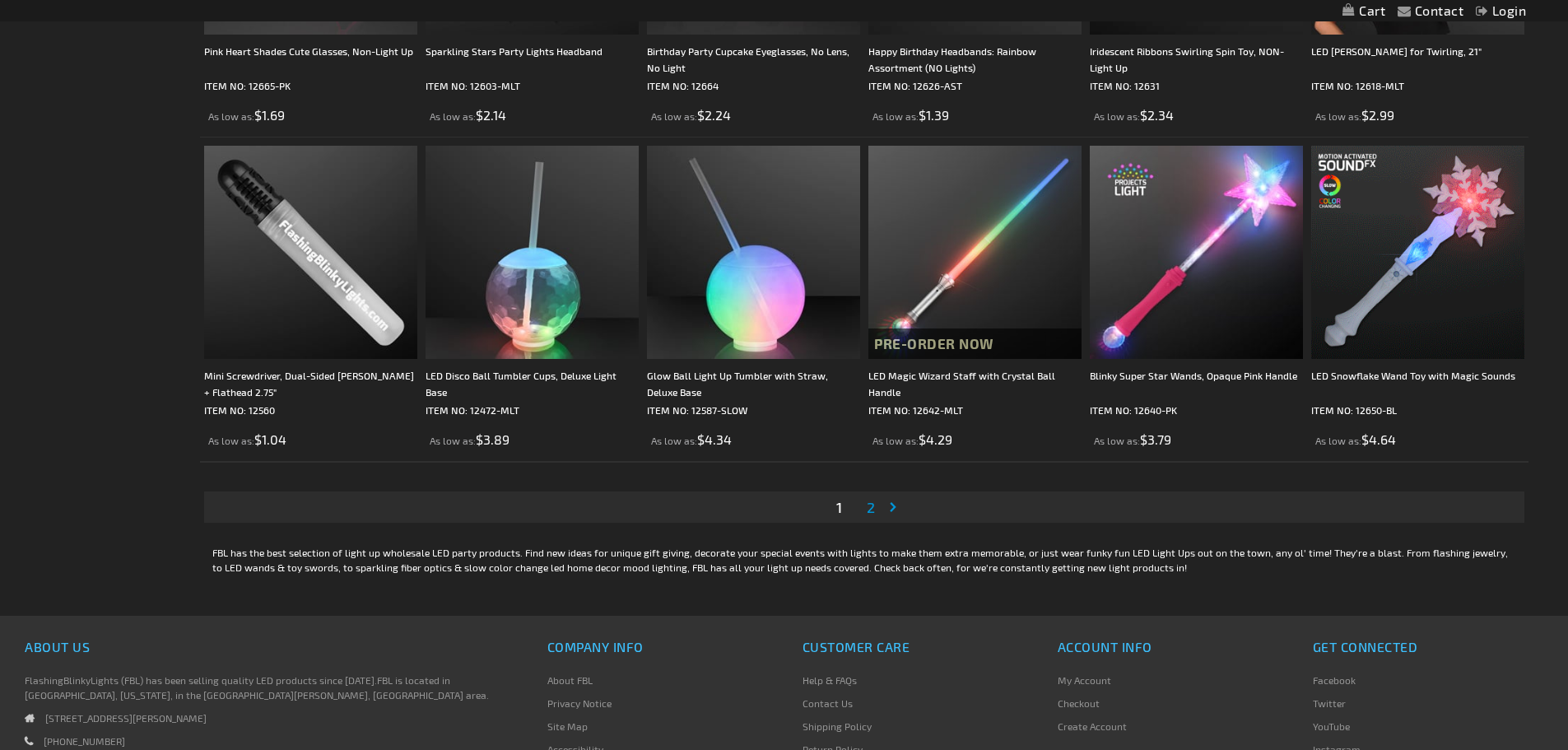
scroll to position [3127, 0]
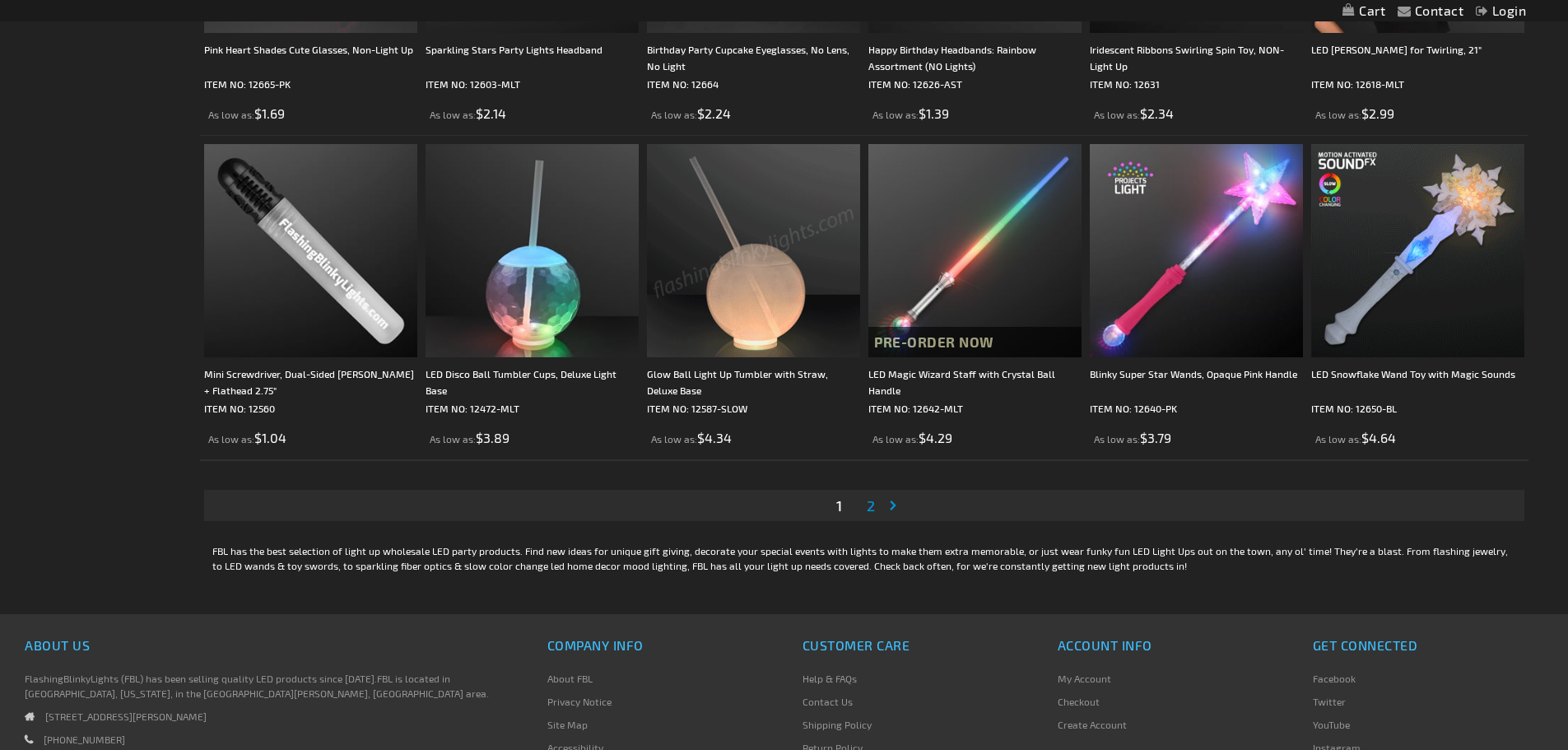
click at [872, 503] on span "2" at bounding box center [870, 506] width 8 height 18
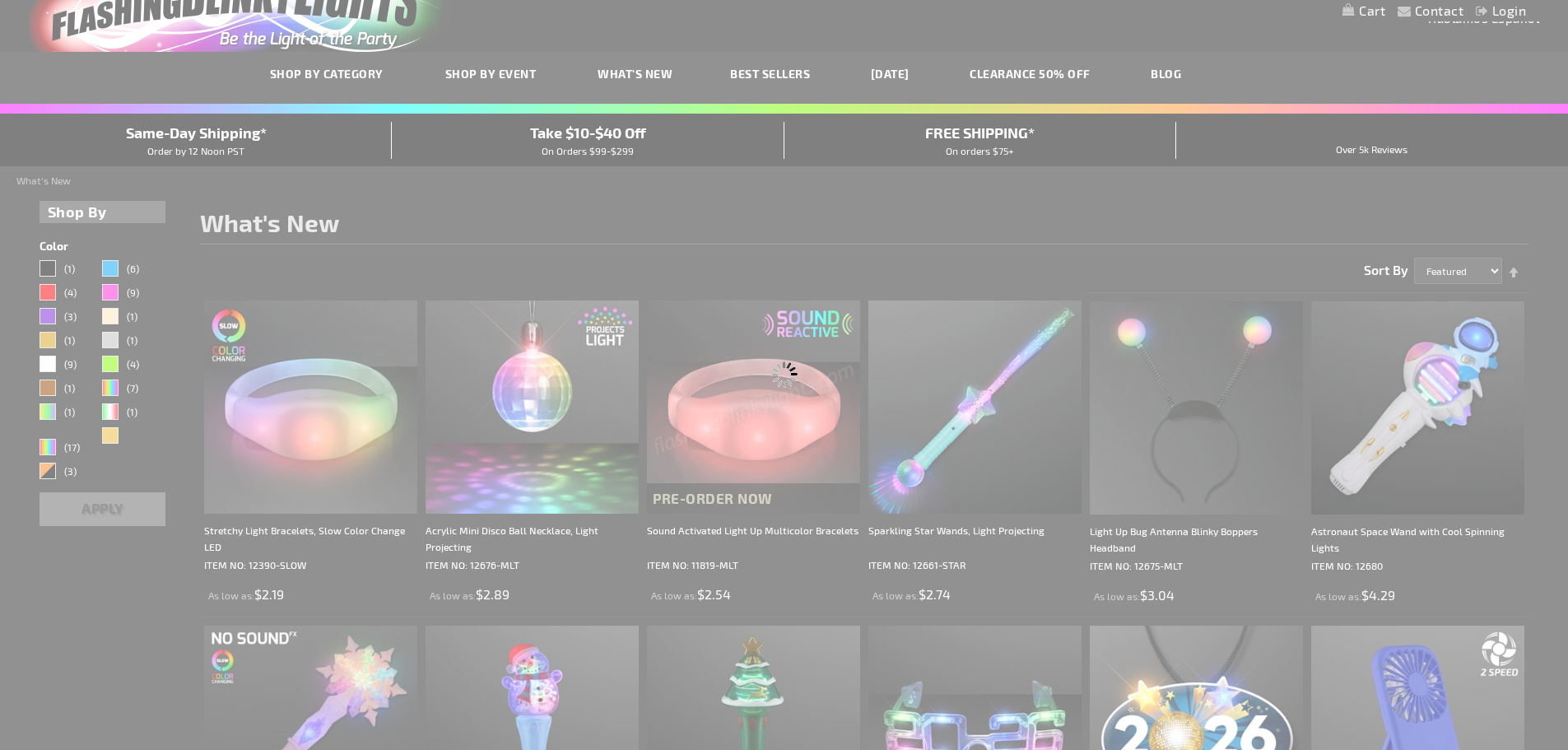
scroll to position [9, 0]
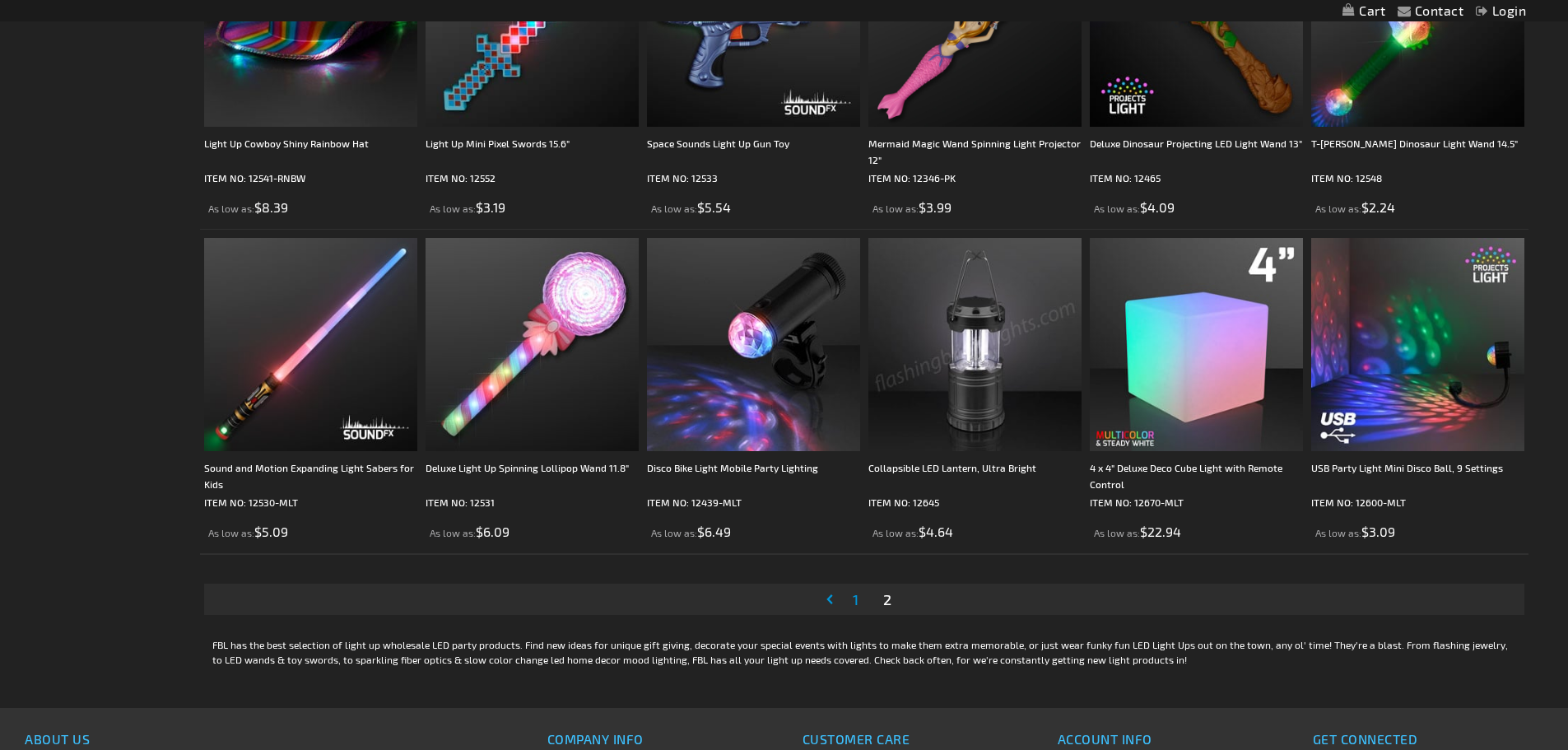
scroll to position [2798, 0]
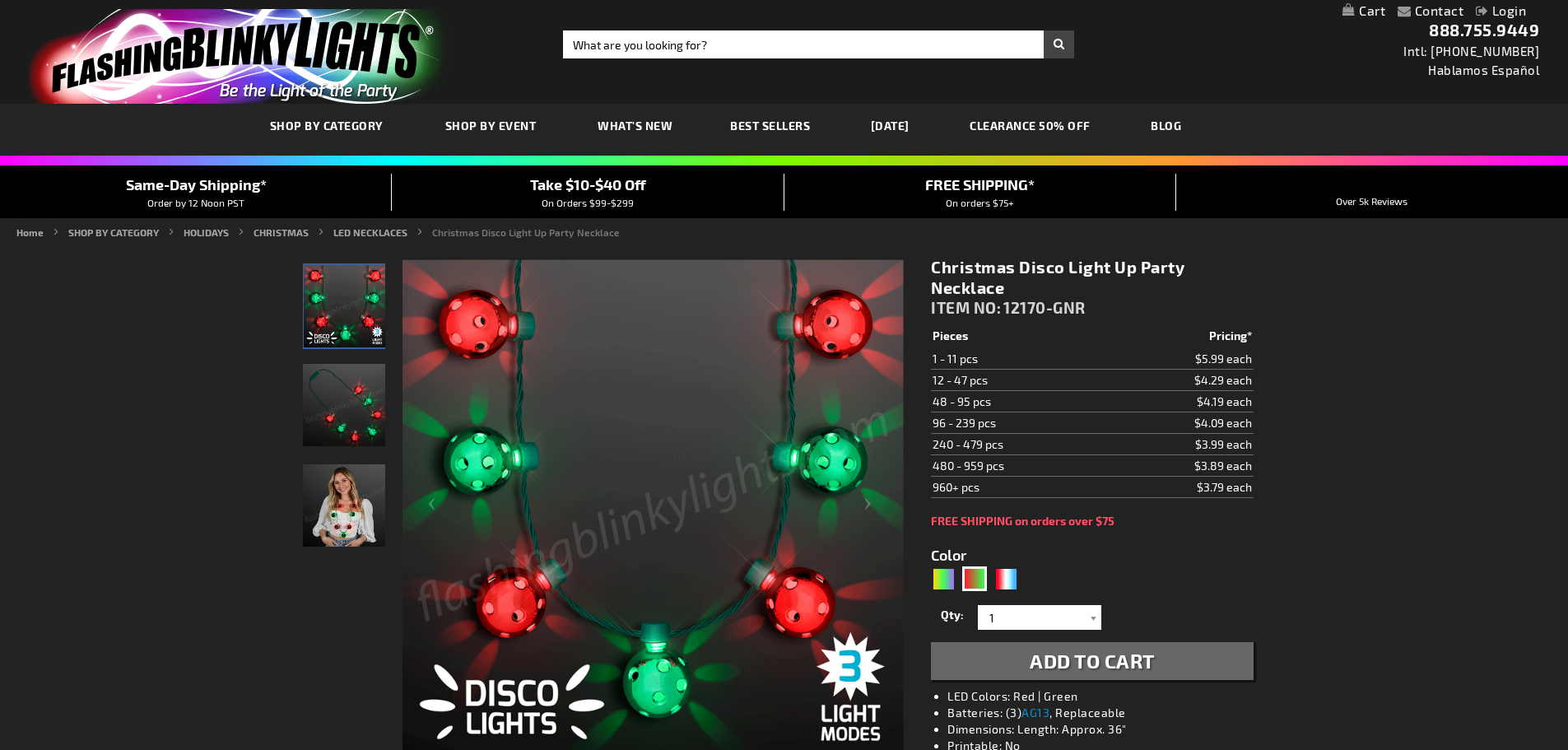
click at [347, 526] on img "Woman wearing LED Light Up Disco Ball Christmas Necklace" at bounding box center [343, 505] width 82 height 82
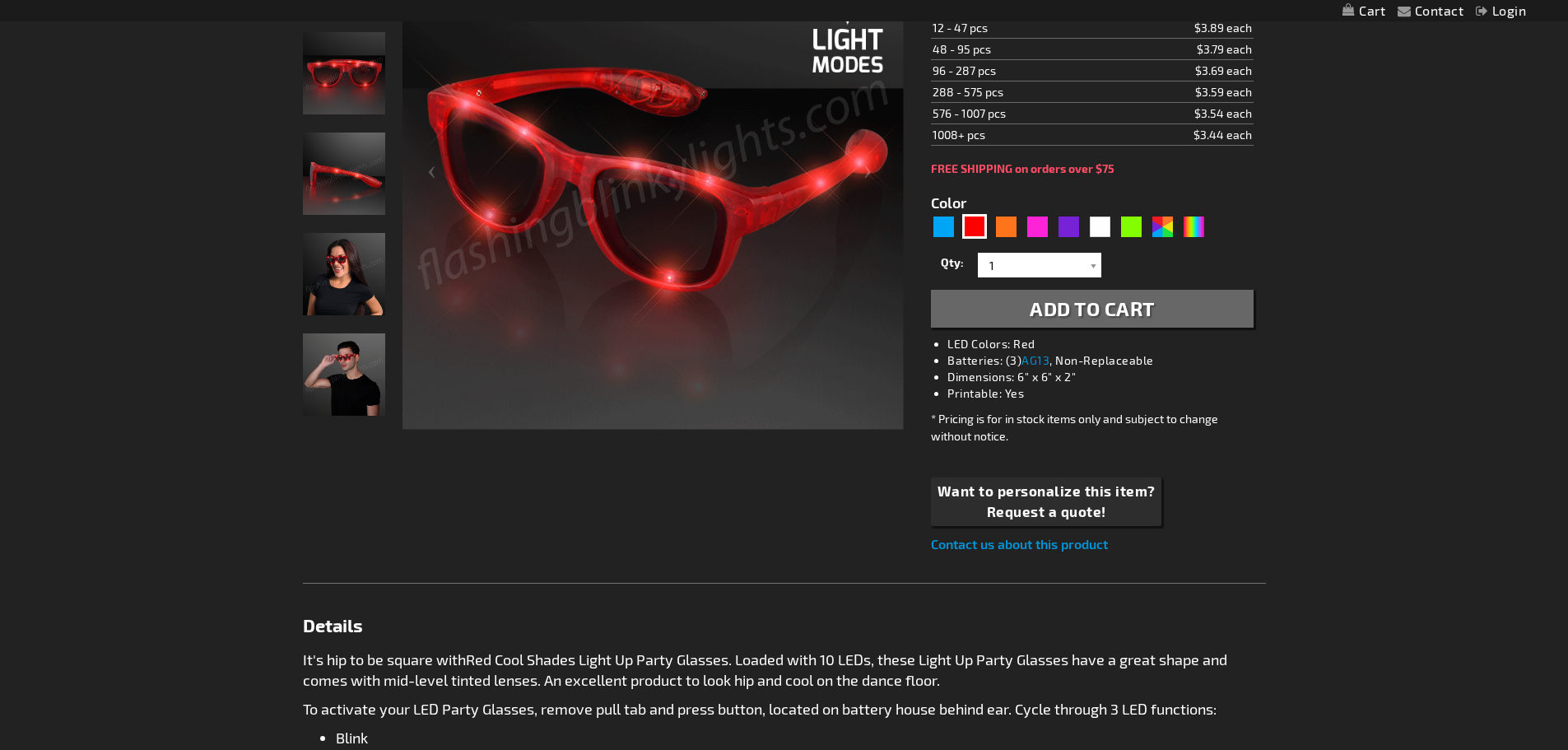
click at [365, 344] on img "Male wearing Red LED Light Up Party Sun Glasses" at bounding box center [343, 374] width 82 height 82
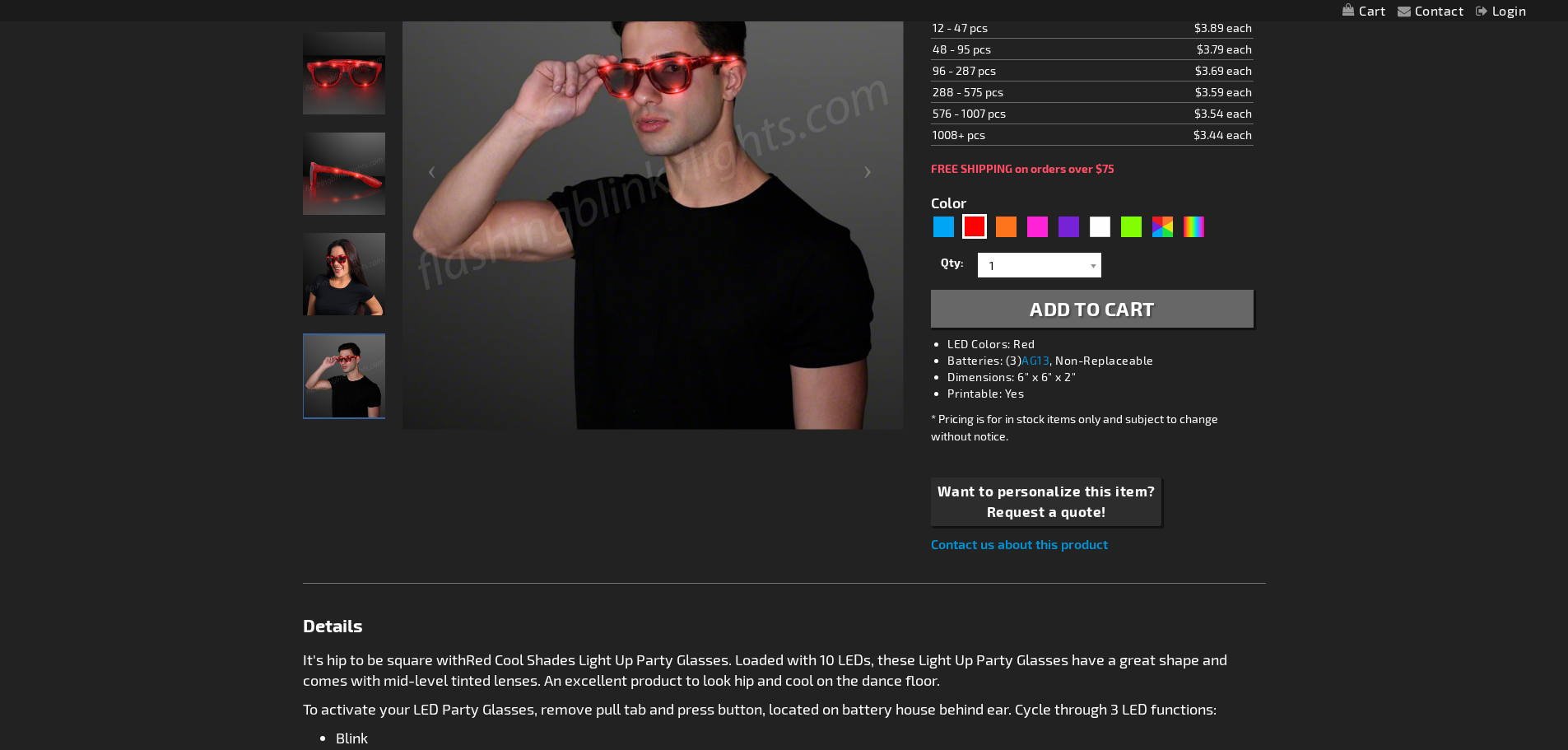
scroll to position [249, 0]
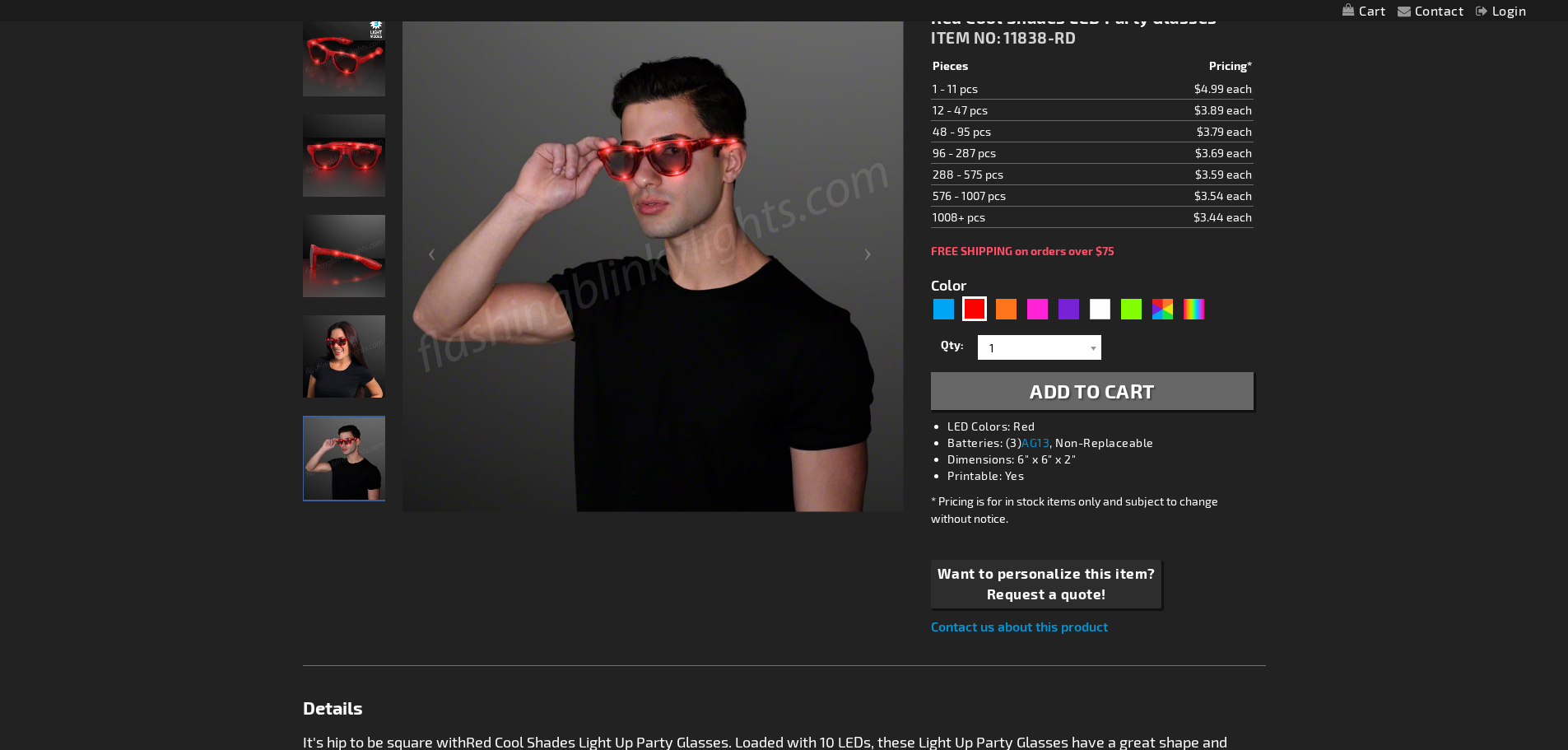
click at [358, 350] on img "Female wearing Red LED Light Up Party Sun Glasses" at bounding box center [343, 356] width 82 height 82
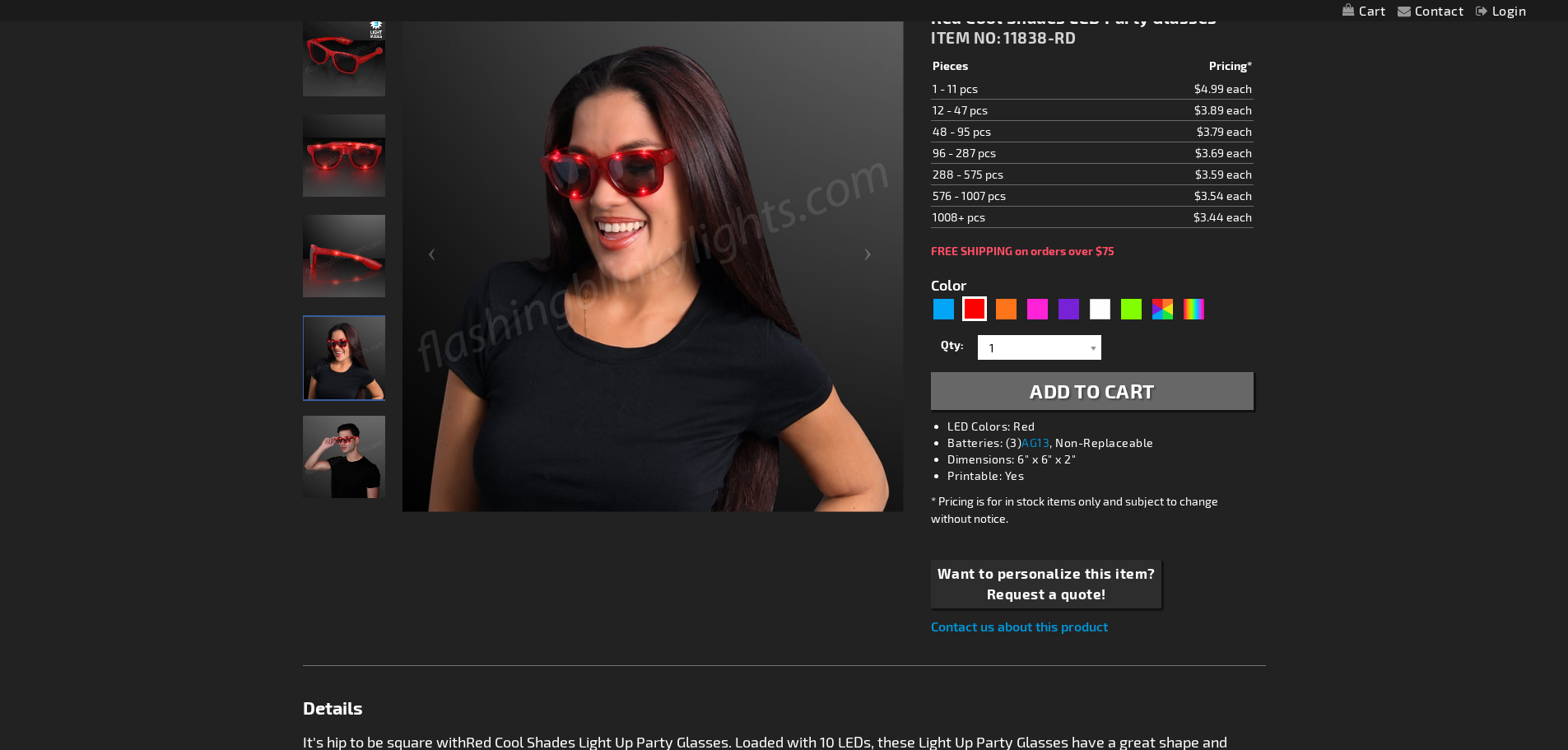
scroll to position [167, 0]
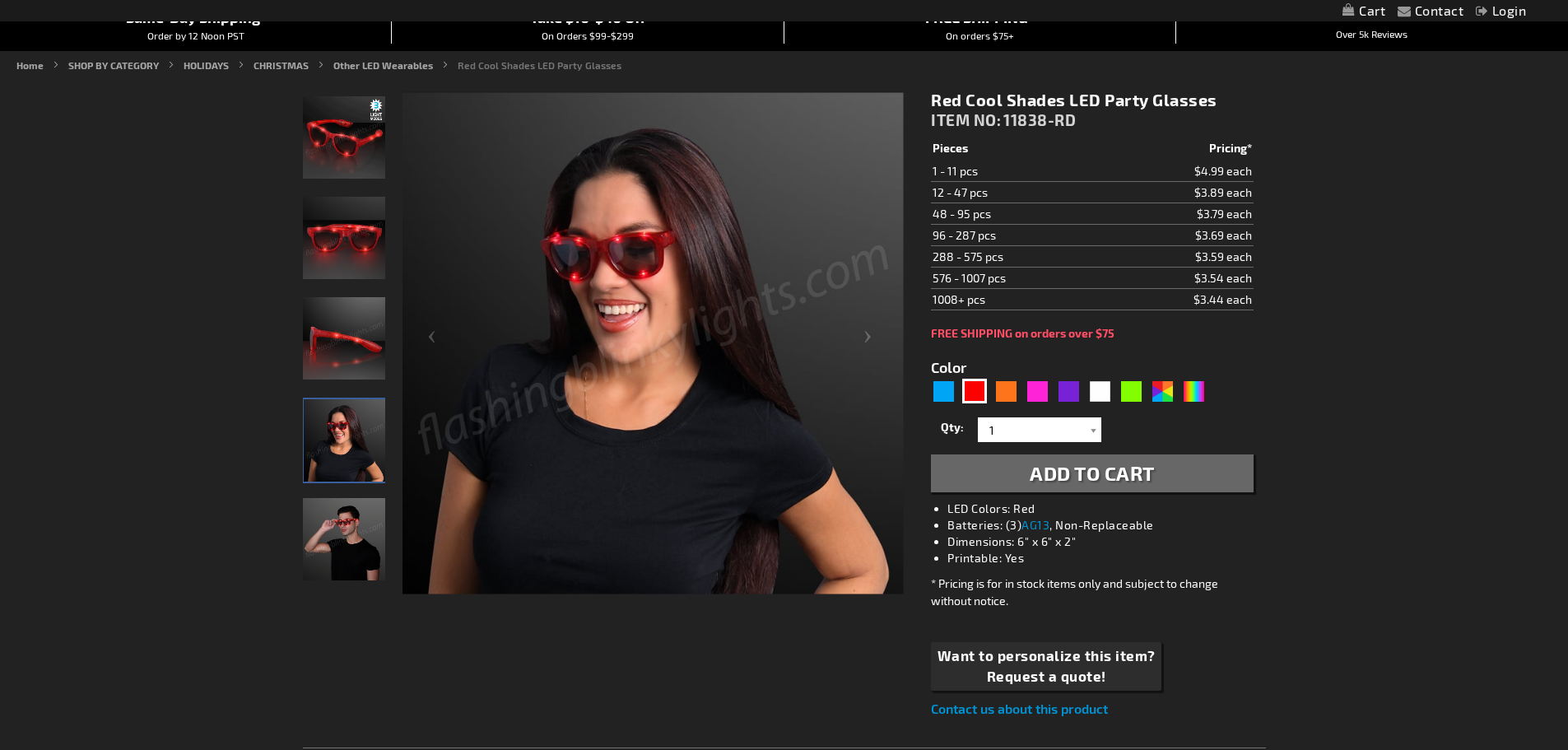
click at [358, 350] on img "Red LED Light Up Party Sun Glasses" at bounding box center [343, 338] width 82 height 82
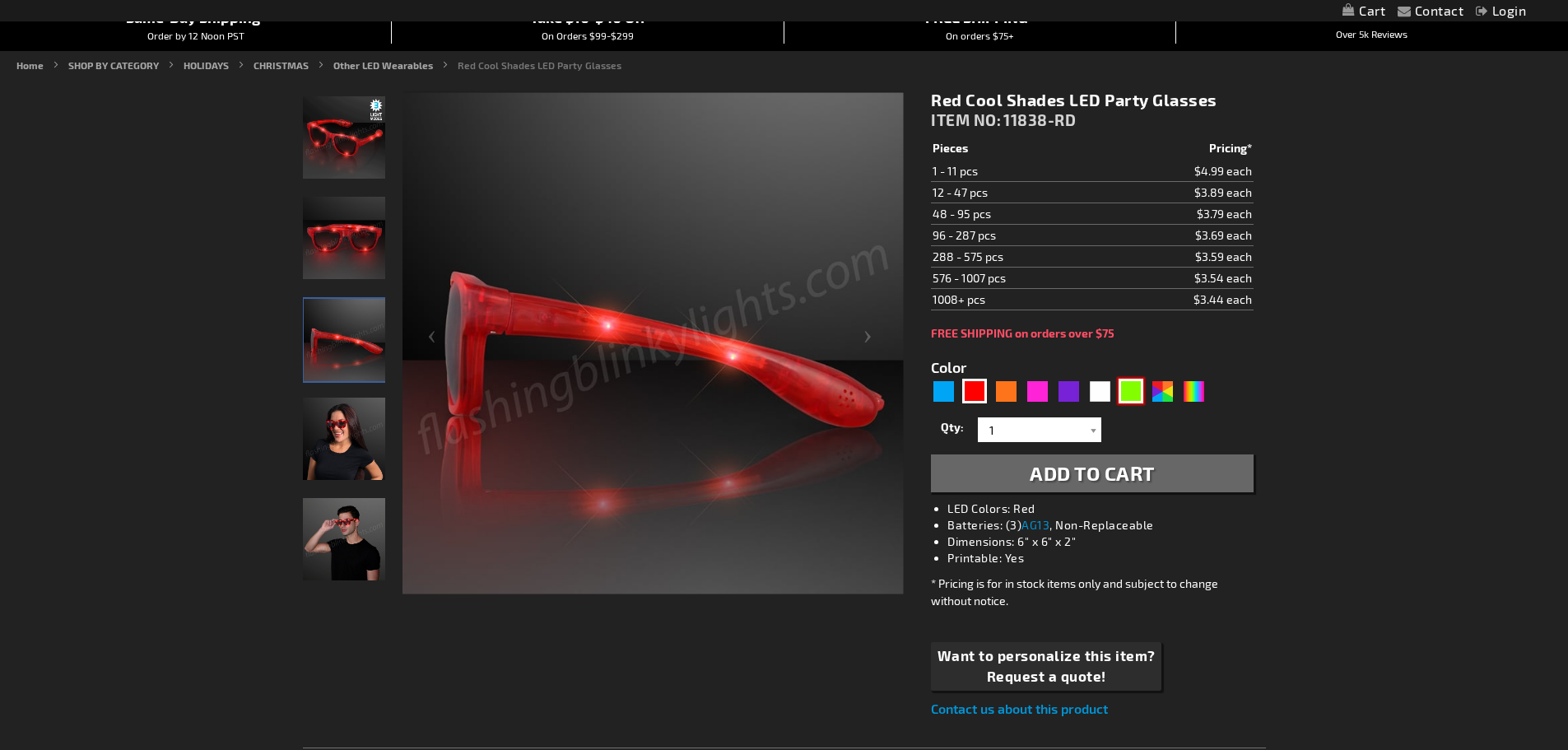
click at [1133, 379] on div "Green" at bounding box center [1131, 390] width 25 height 25
type input "5648"
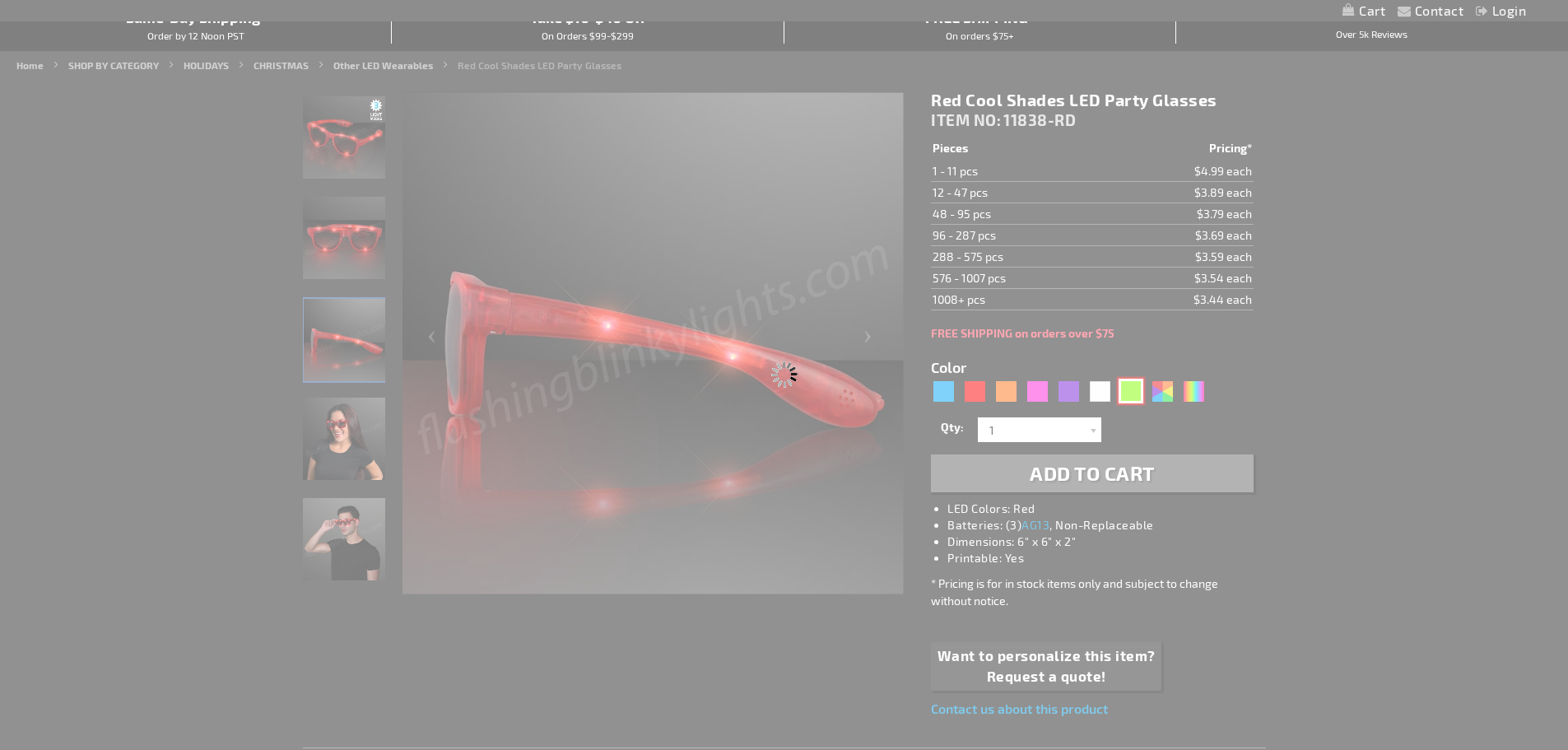
type input "11838-GN"
type input "Customize - Green Light Up LED Sunglasses - ITEM NO: 11838-GN"
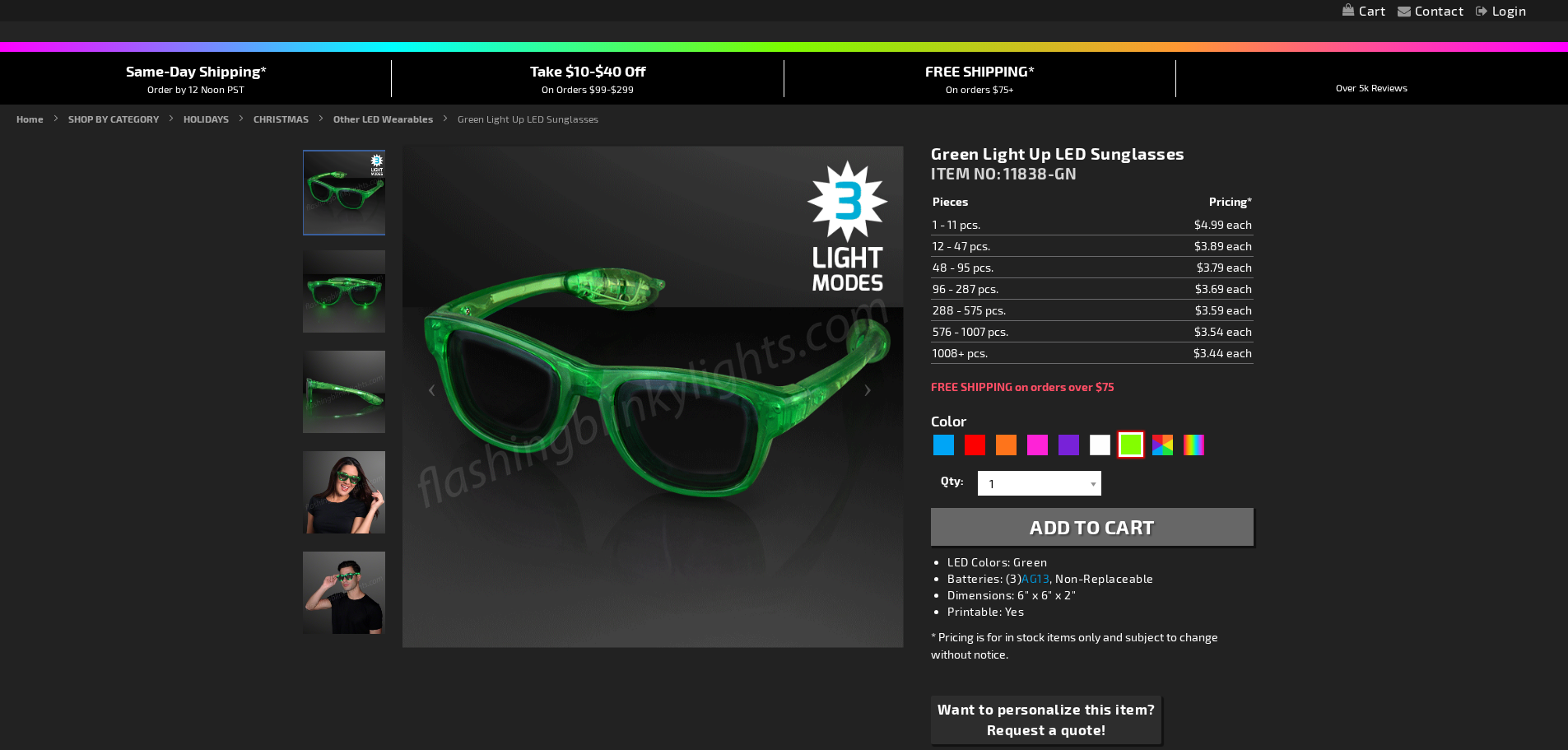
scroll to position [85, 0]
